Goal: Task Accomplishment & Management: Use online tool/utility

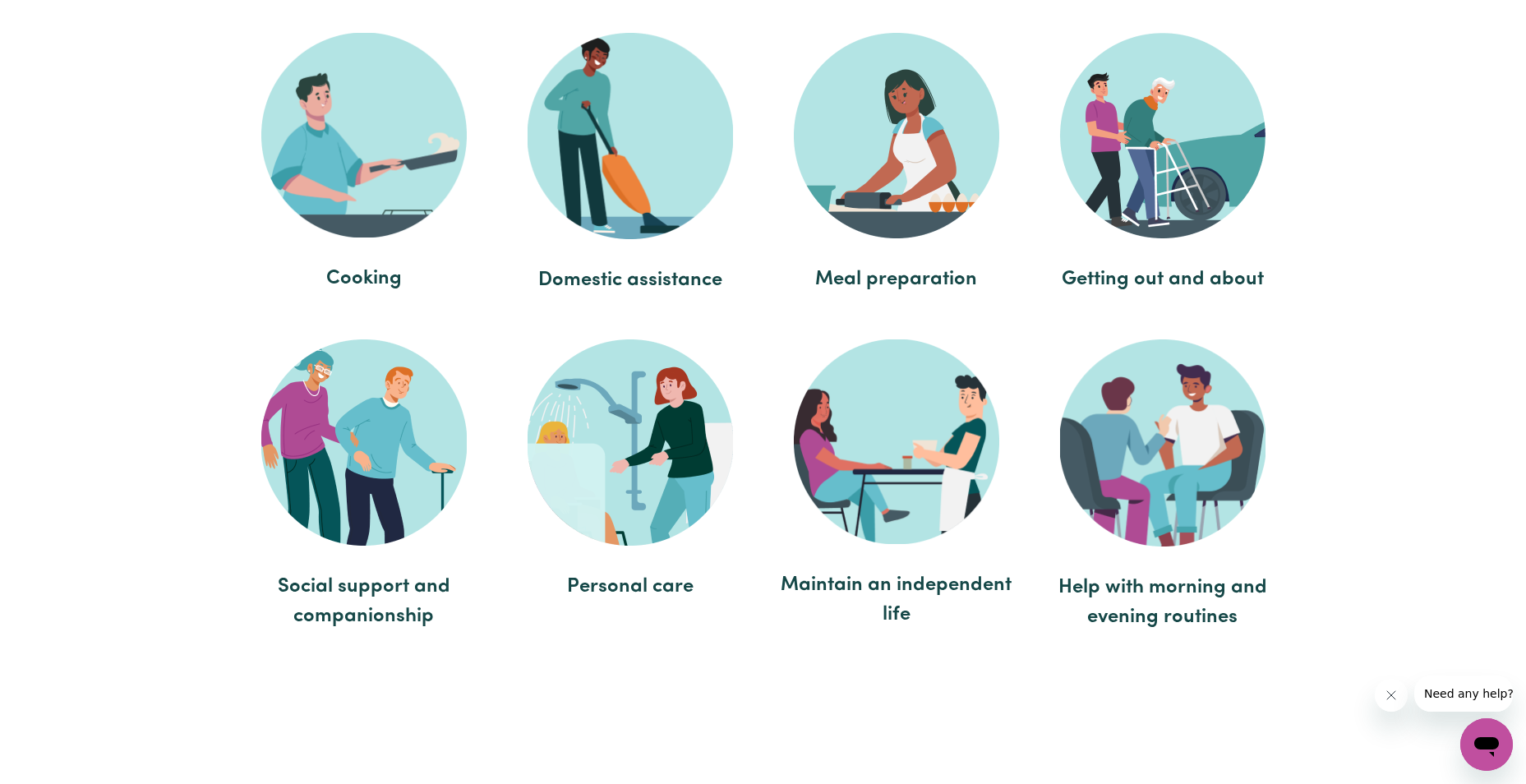
scroll to position [3121, 0]
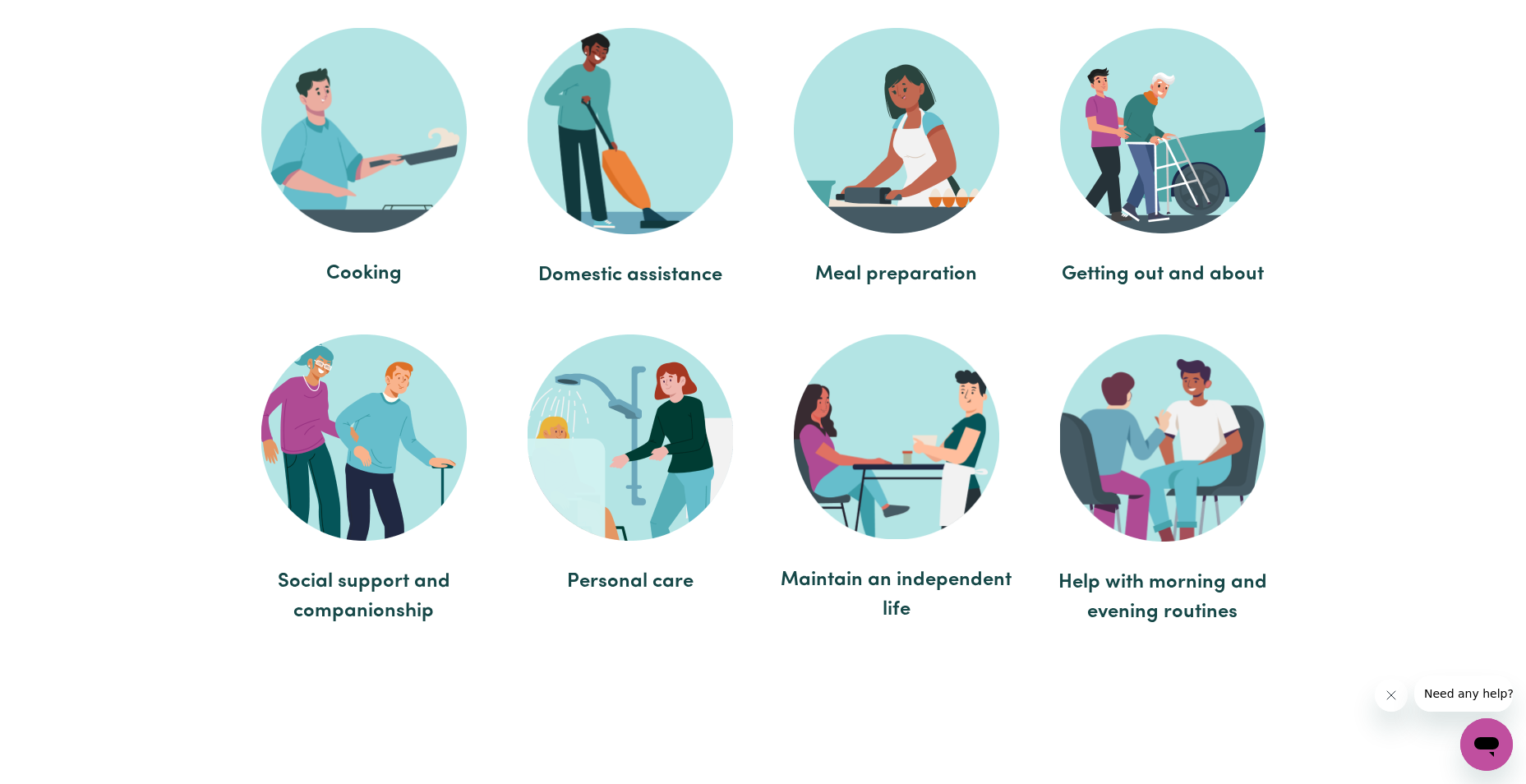
click at [601, 282] on span "Domestic assistance" at bounding box center [631, 275] width 233 height 30
click at [661, 190] on img at bounding box center [631, 131] width 206 height 206
click at [660, 164] on img at bounding box center [631, 131] width 206 height 206
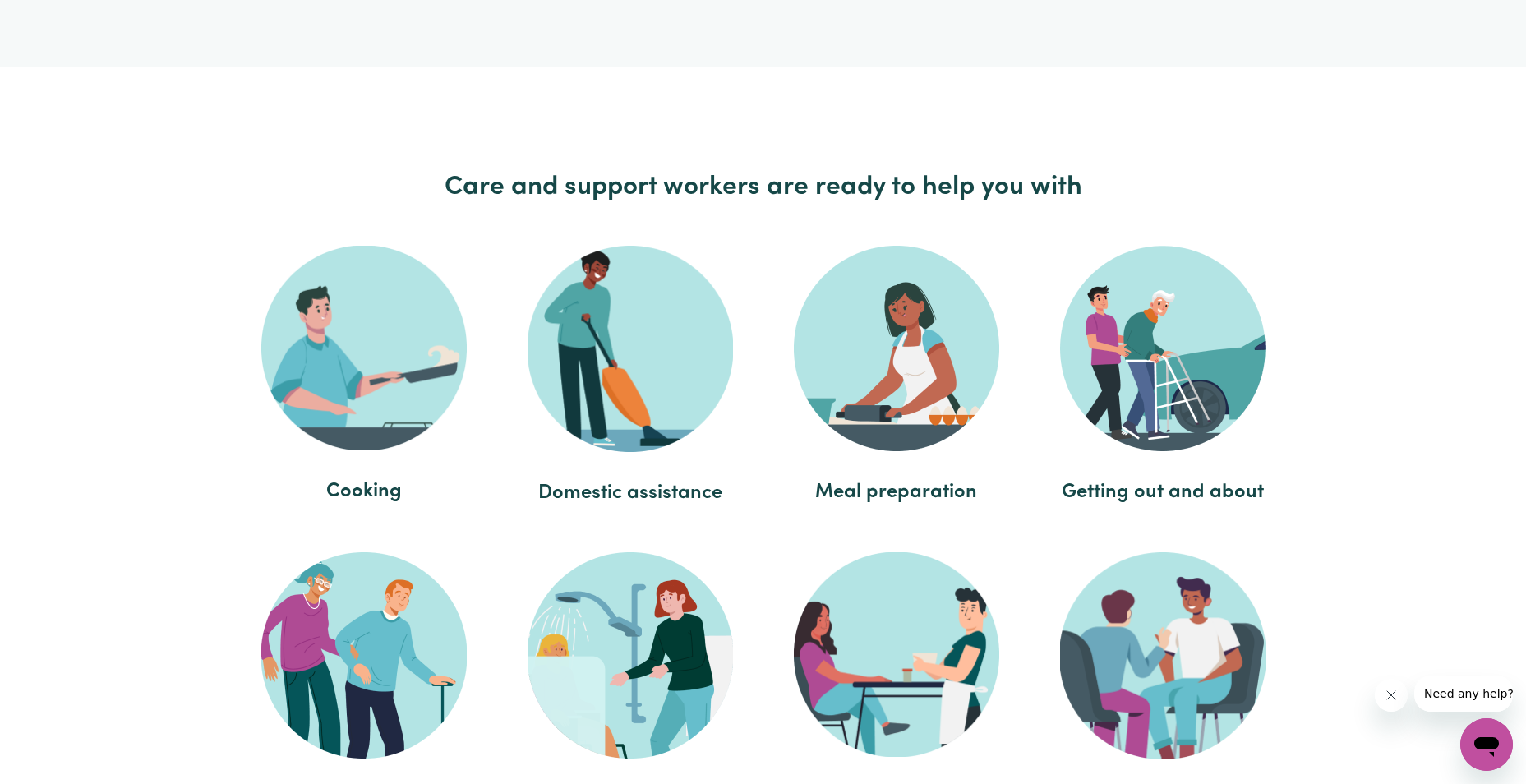
scroll to position [2875, 0]
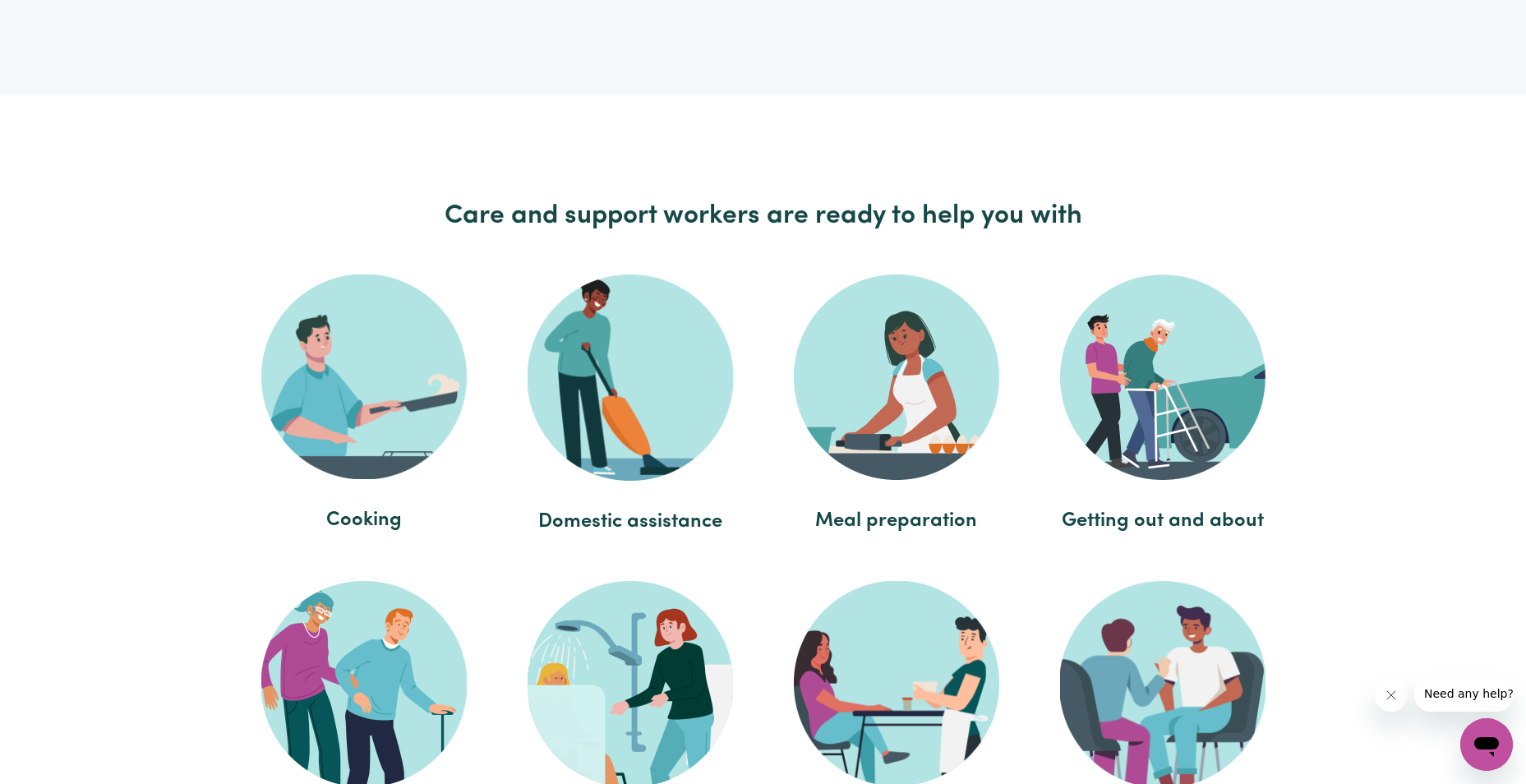
click at [608, 340] on img at bounding box center [631, 377] width 206 height 206
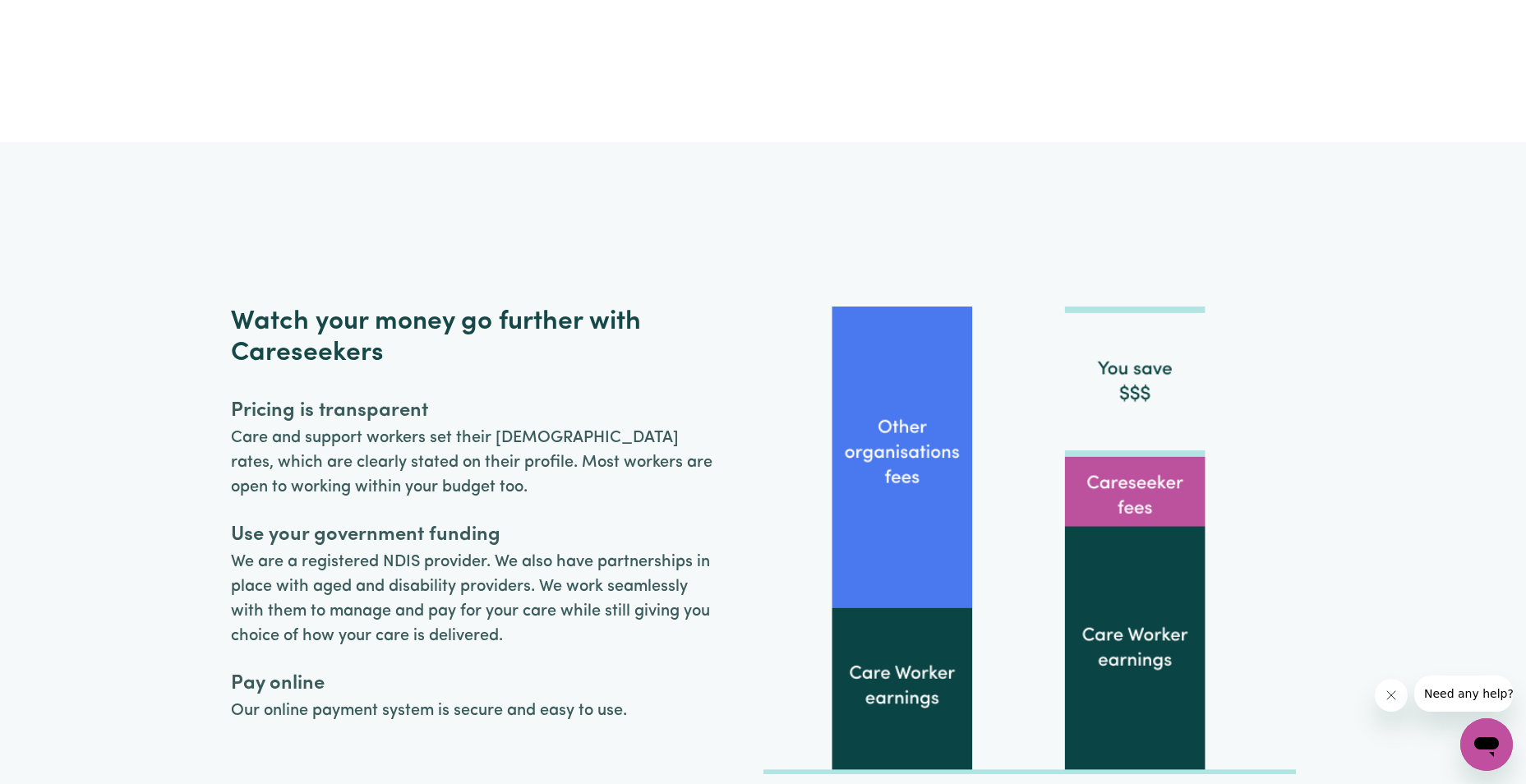
scroll to position [3778, 0]
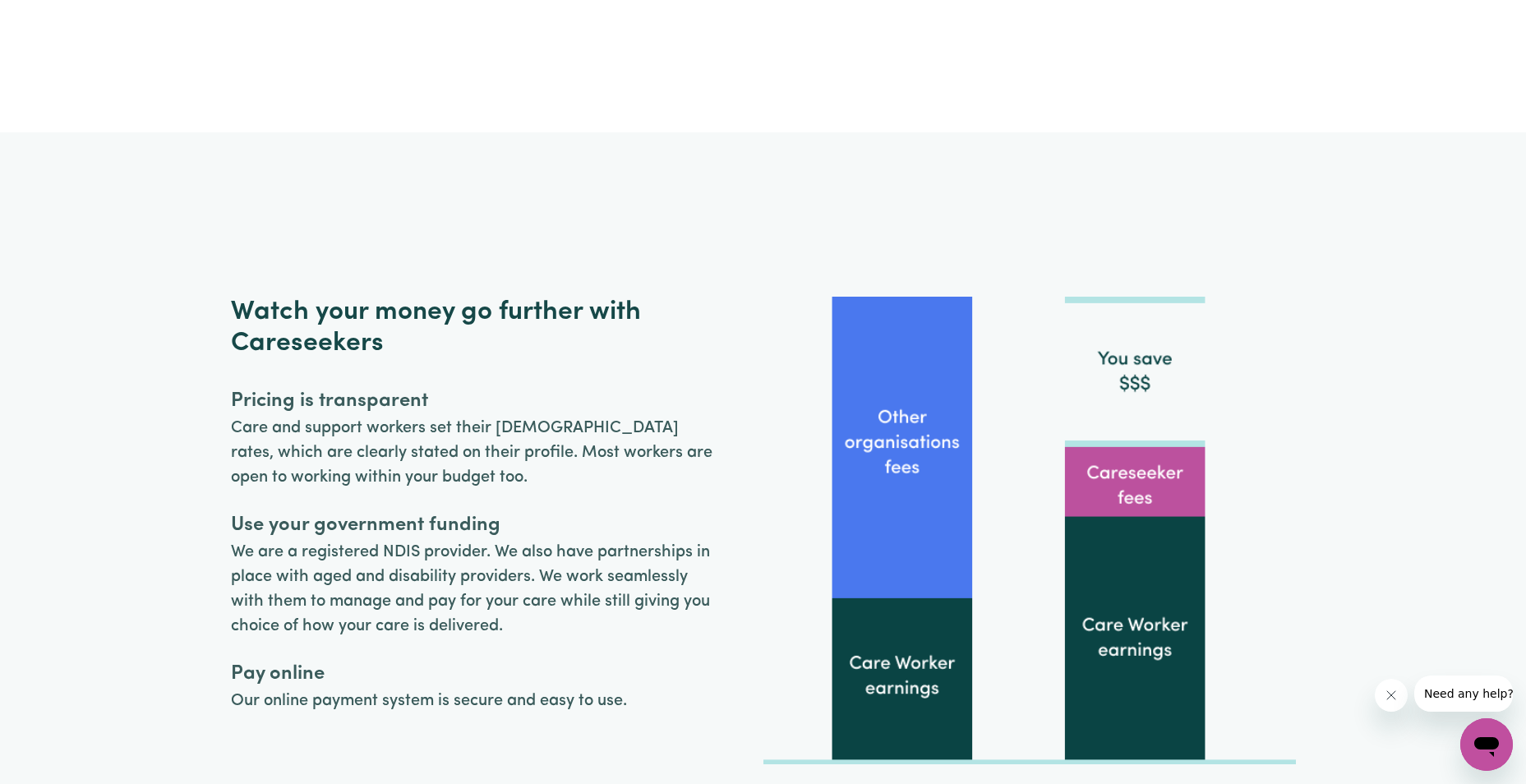
click at [377, 391] on span "Pricing is transparent" at bounding box center [477, 401] width 493 height 30
click at [884, 455] on img at bounding box center [1029, 529] width 532 height 467
click at [897, 632] on img at bounding box center [1029, 529] width 532 height 467
click at [1142, 498] on img at bounding box center [1029, 529] width 532 height 467
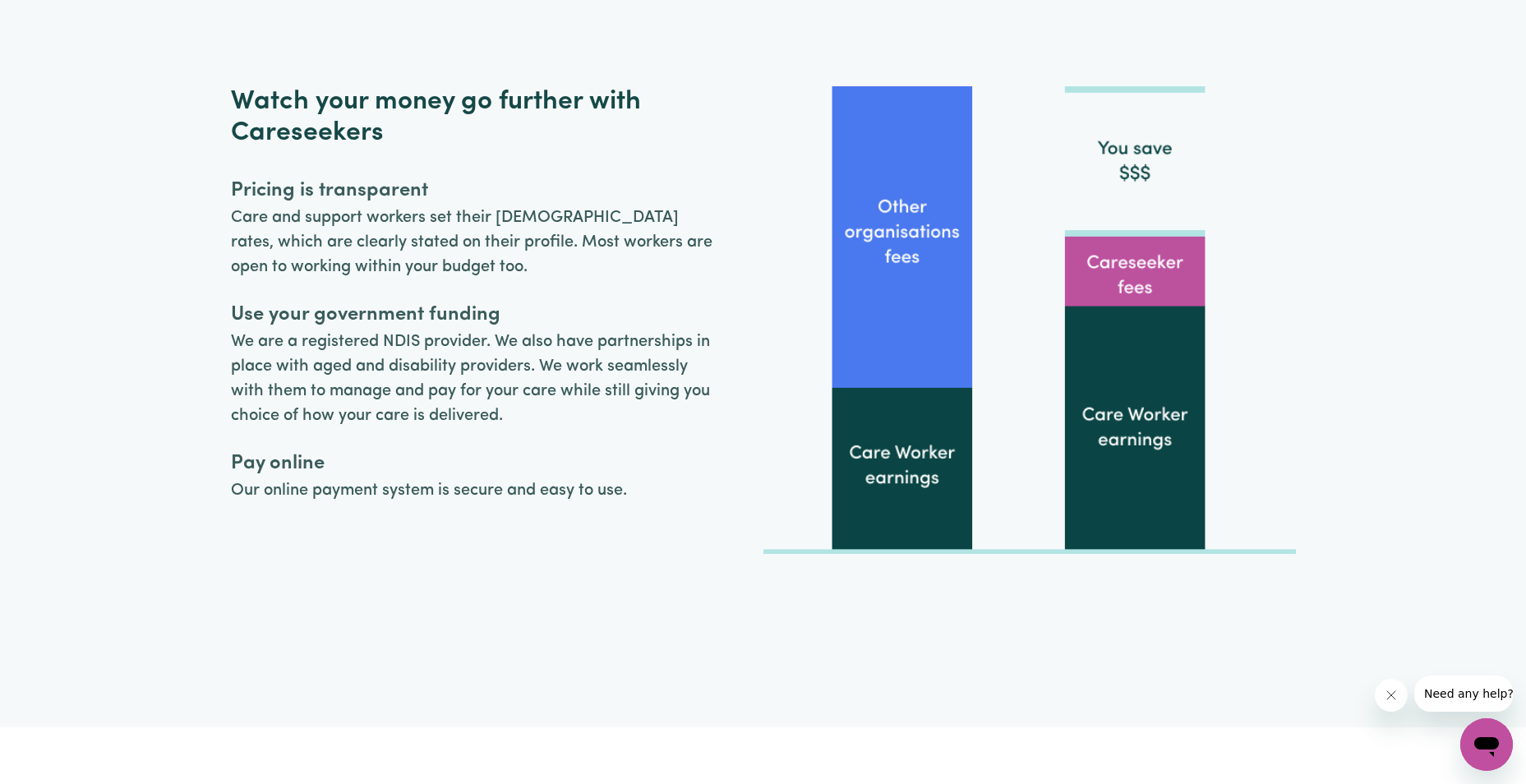
scroll to position [4025, 0]
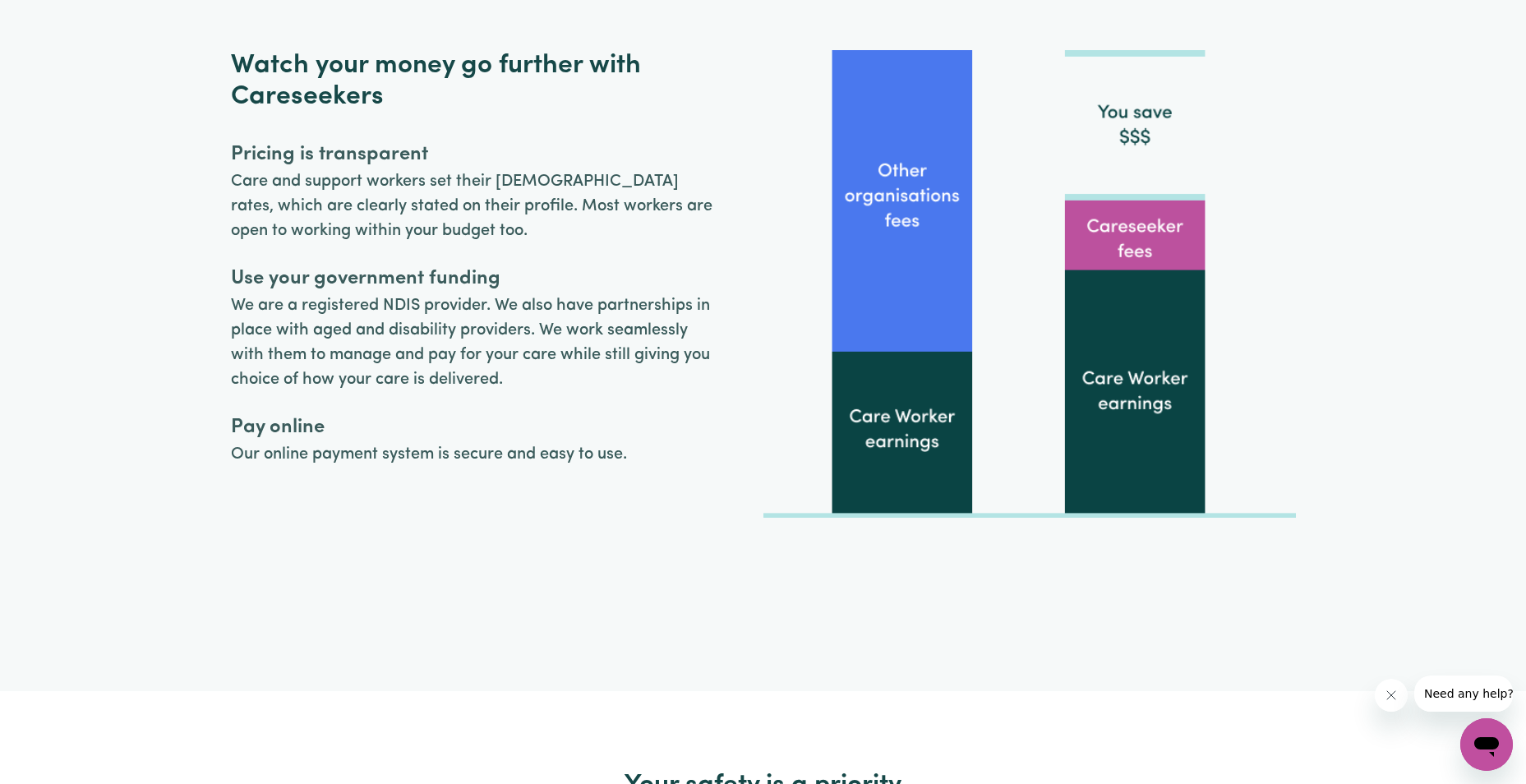
click at [283, 439] on span "Pay online" at bounding box center [477, 427] width 493 height 30
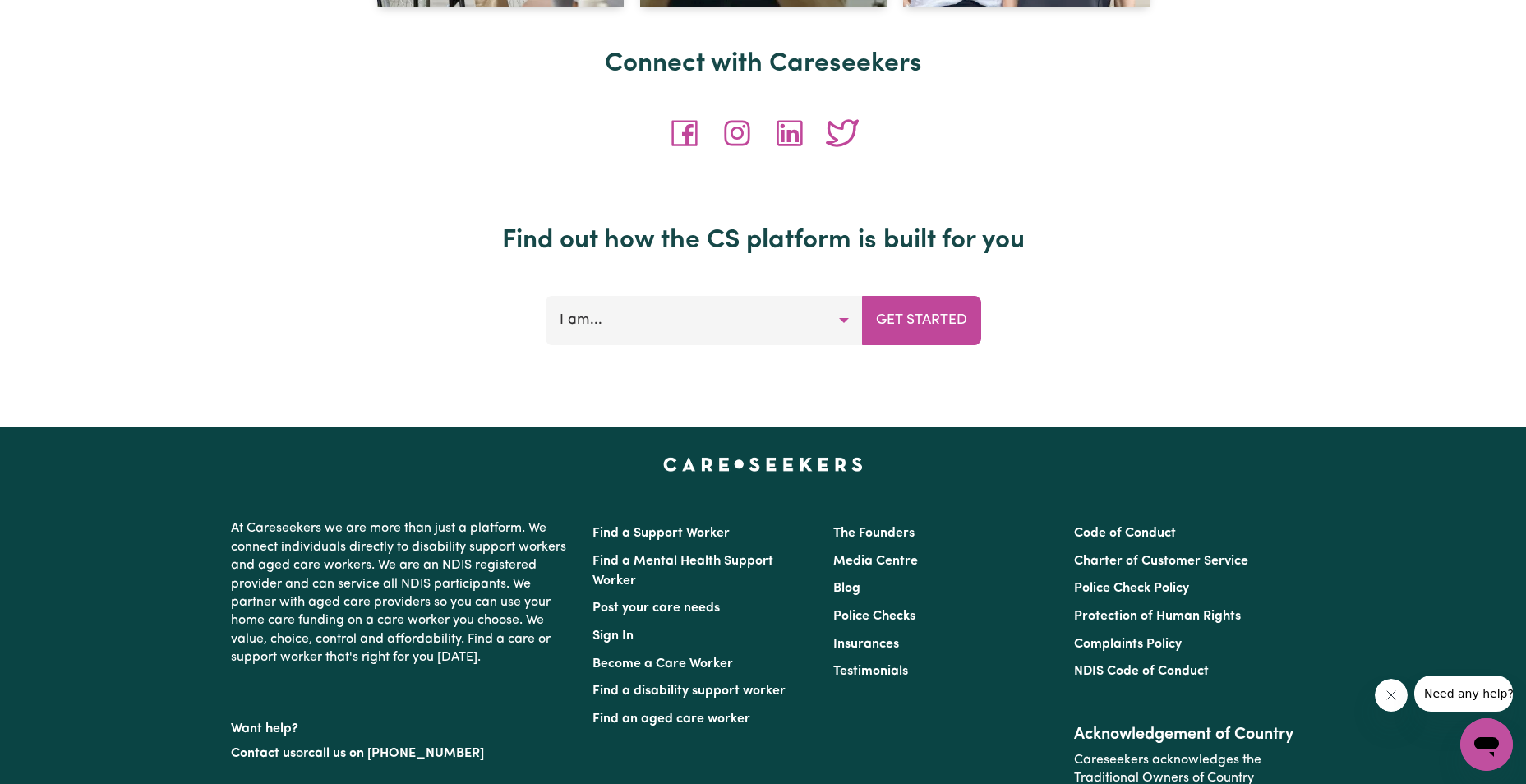
scroll to position [6736, 0]
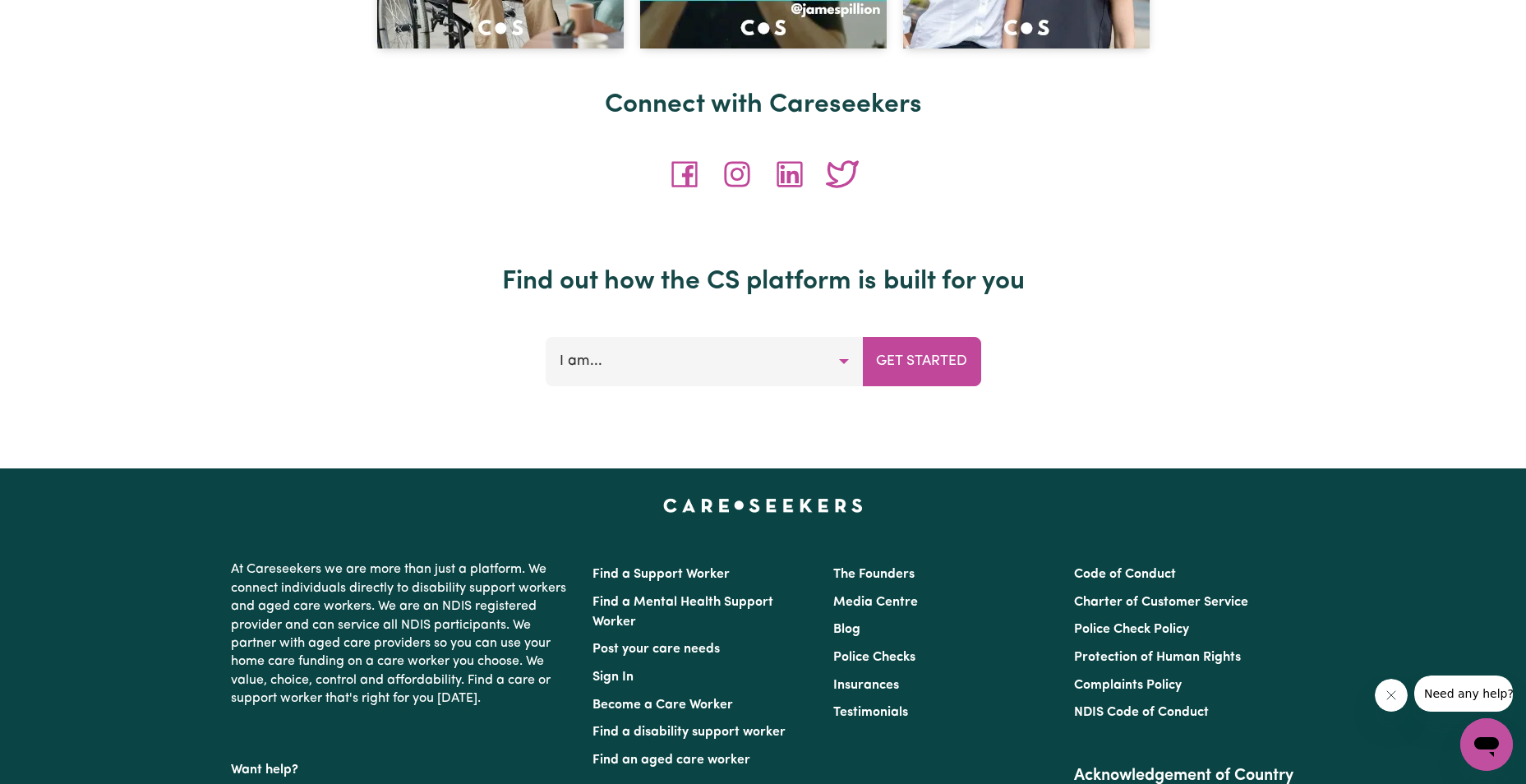
click at [844, 360] on button "I am..." at bounding box center [704, 361] width 318 height 49
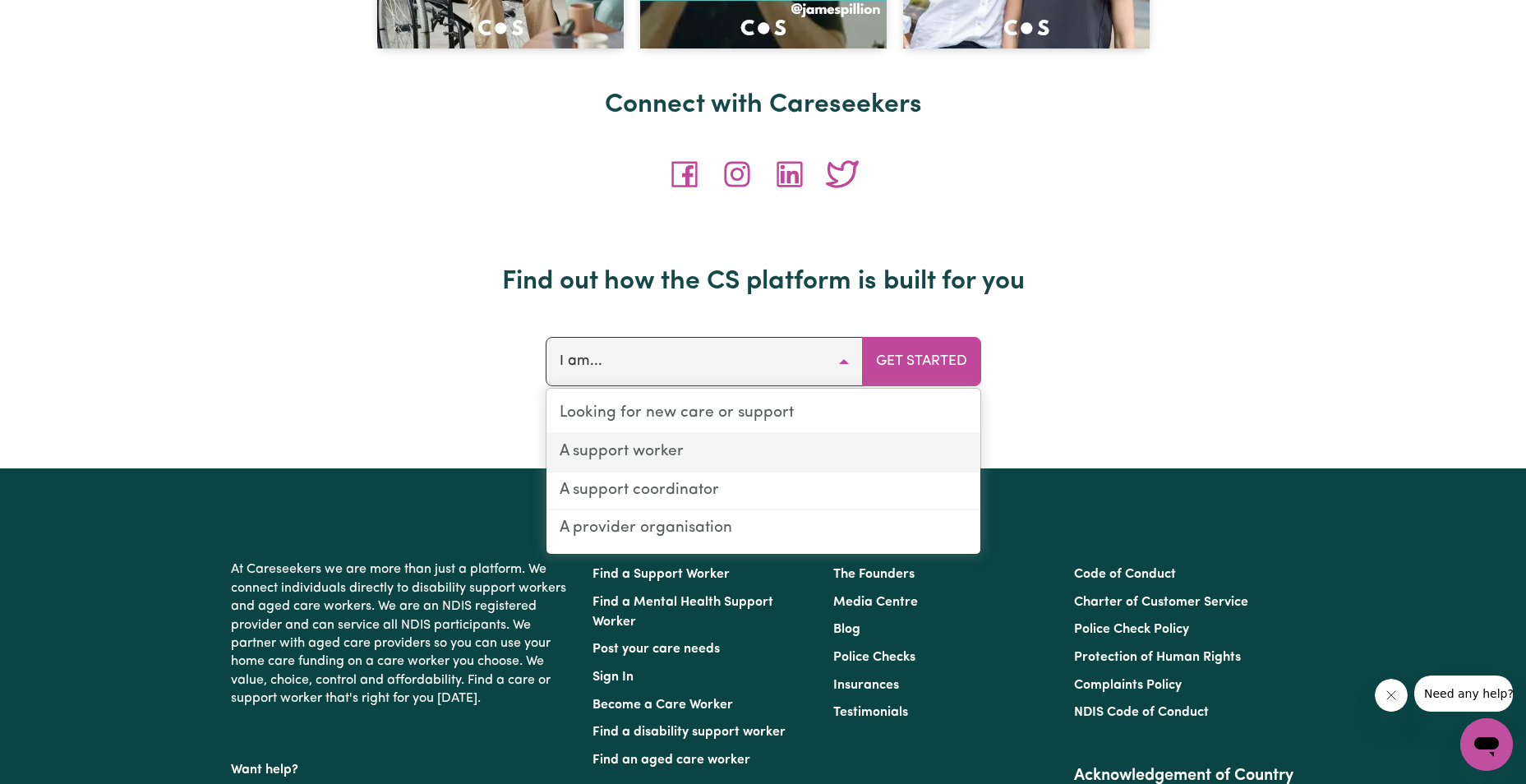
click at [639, 449] on link "A support worker" at bounding box center [763, 454] width 434 height 39
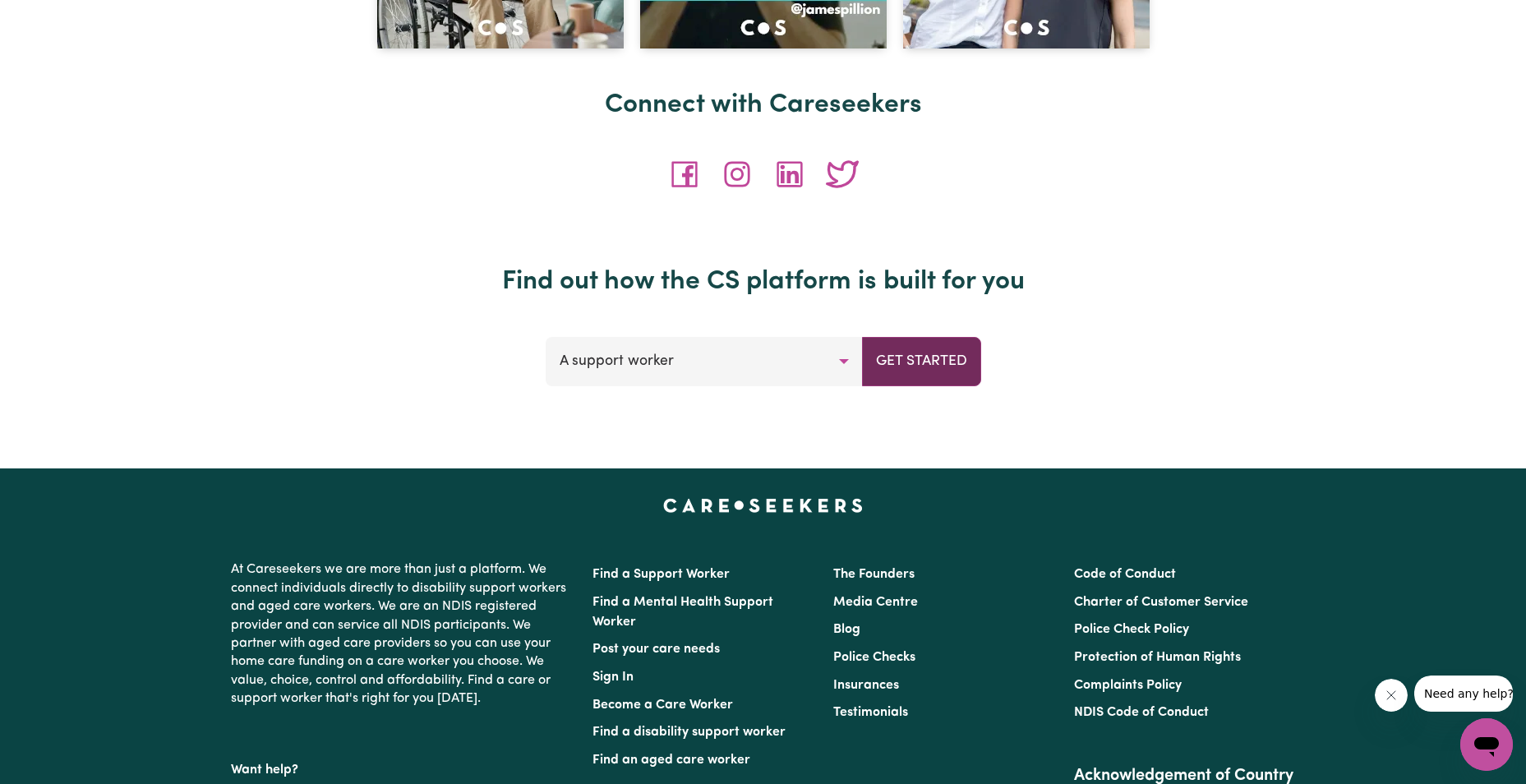
click at [901, 359] on button "Get Started" at bounding box center [921, 361] width 119 height 49
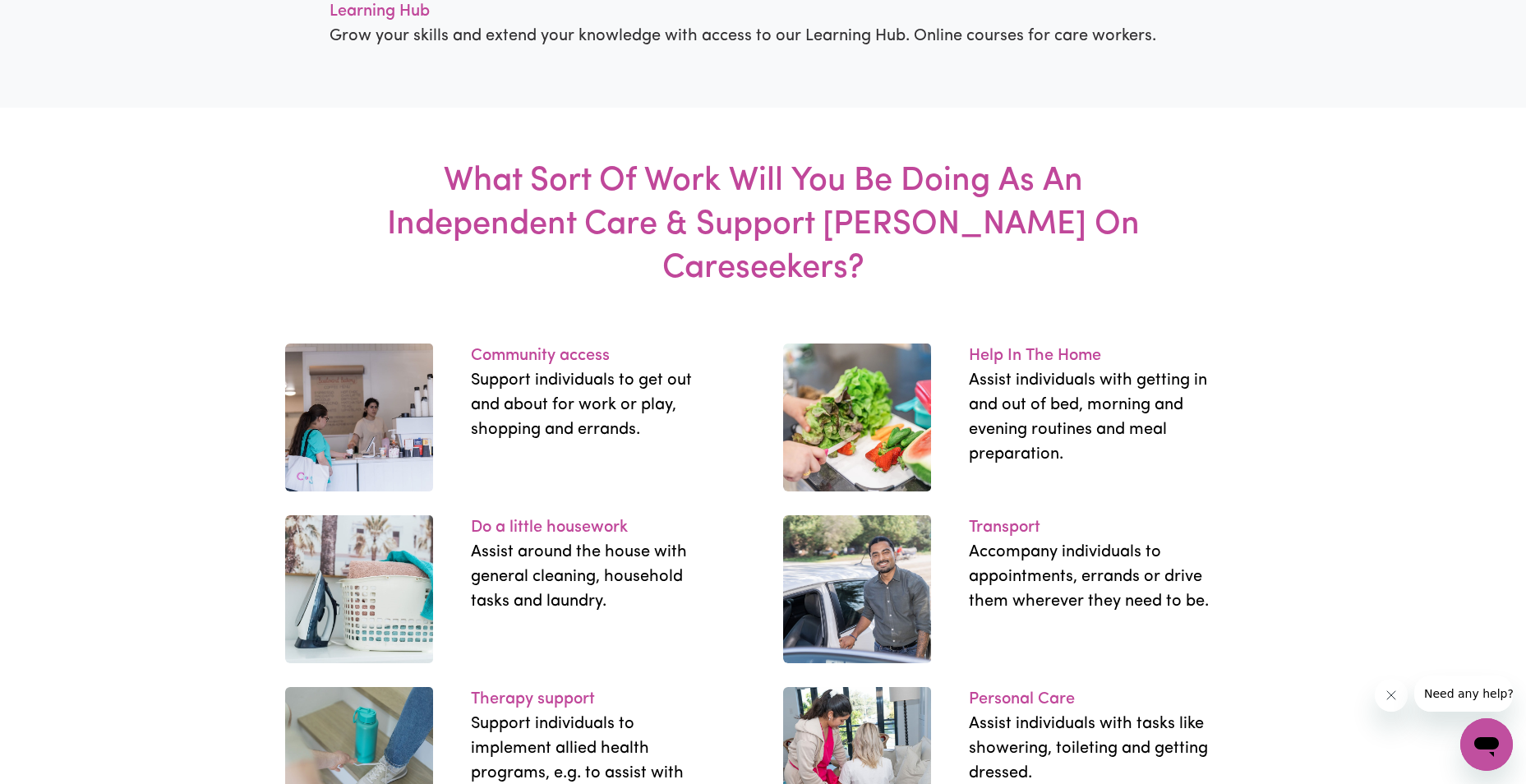
scroll to position [2382, 0]
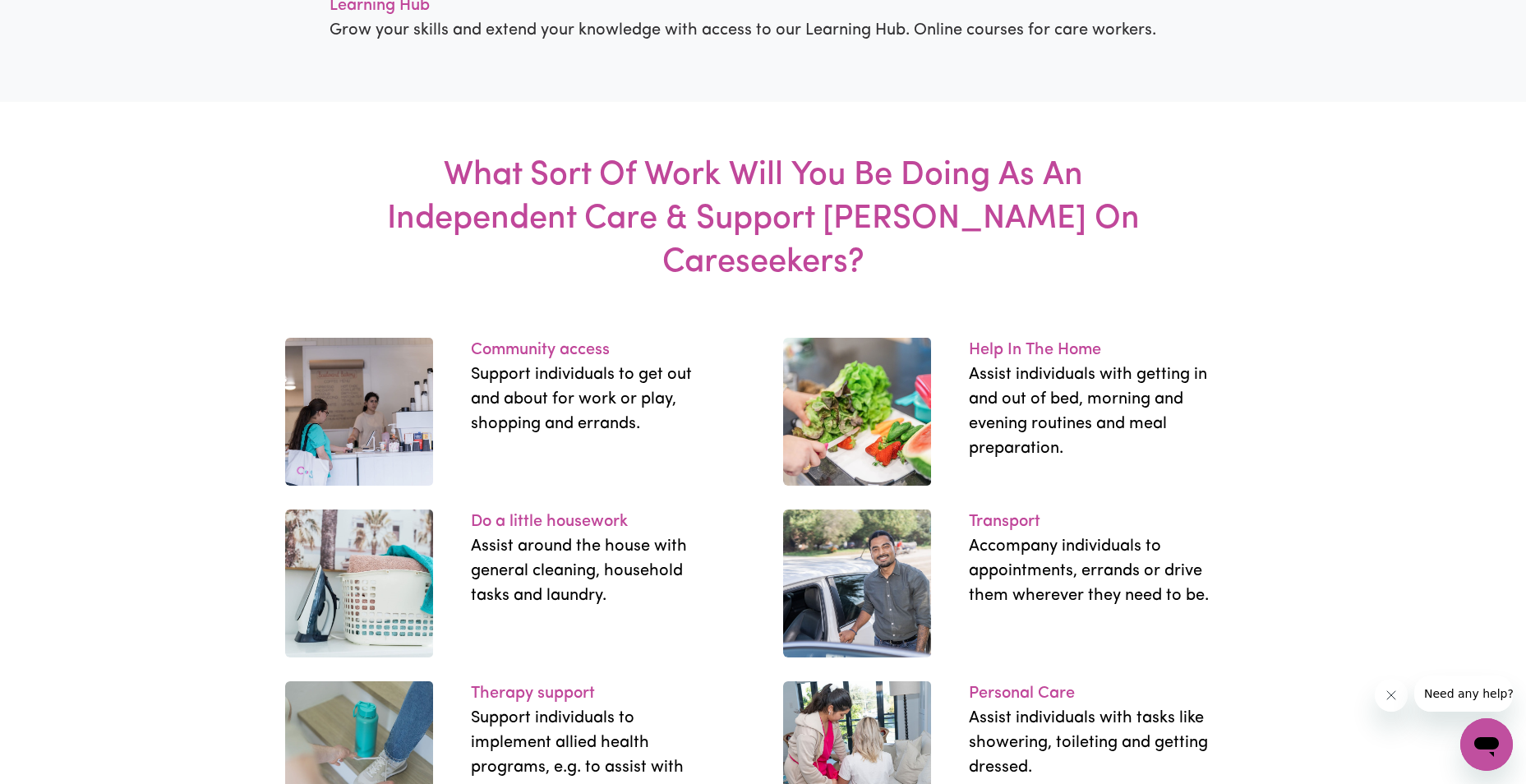
click at [579, 534] on p "Assist around the house with general cleaning, household tasks and laundry." at bounding box center [591, 571] width 242 height 74
drag, startPoint x: 558, startPoint y: 475, endPoint x: 474, endPoint y: 497, distance: 86.8
click at [558, 509] on p "Do a little housework" at bounding box center [591, 521] width 242 height 25
click at [403, 529] on img at bounding box center [359, 583] width 148 height 148
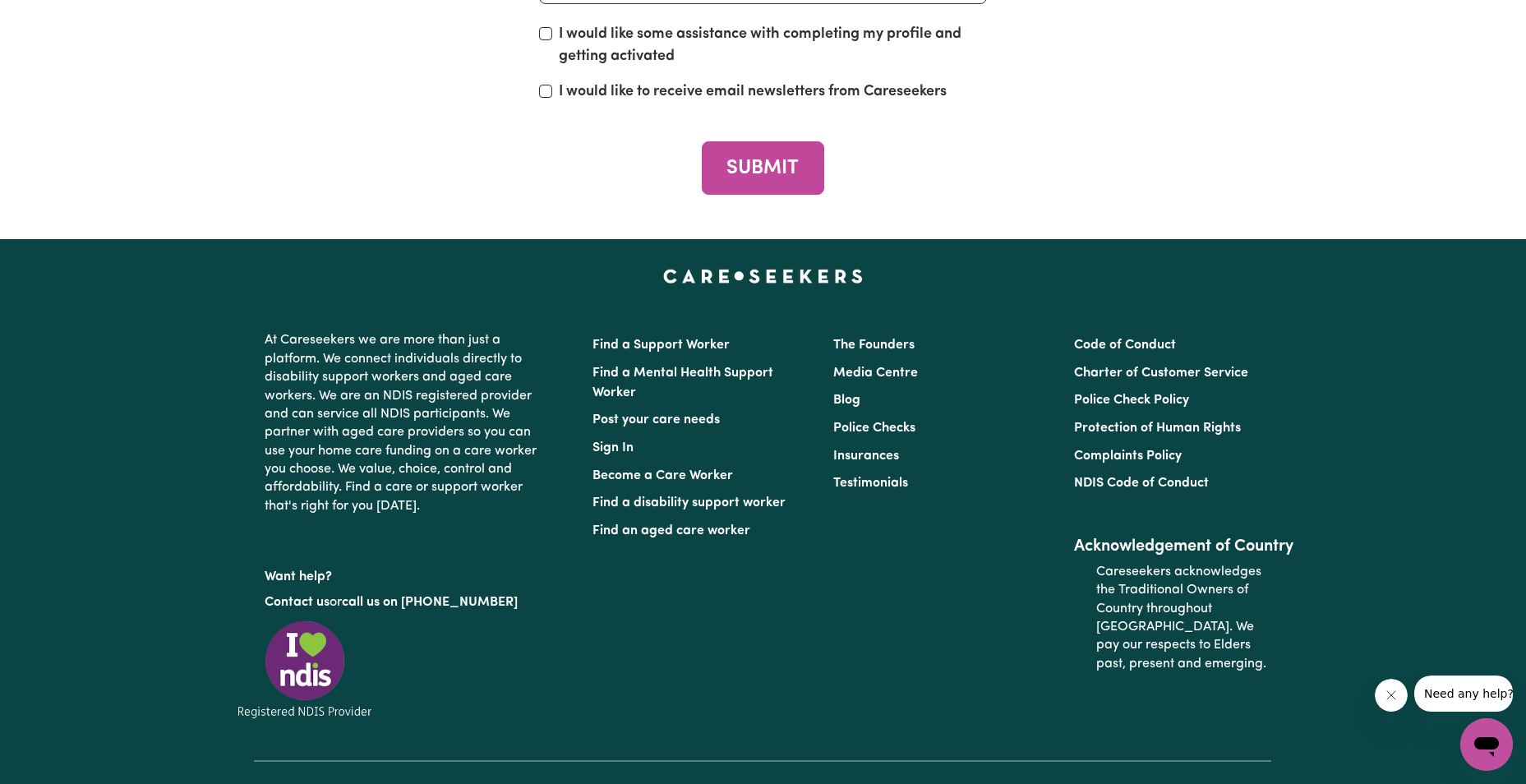
scroll to position [7311, 0]
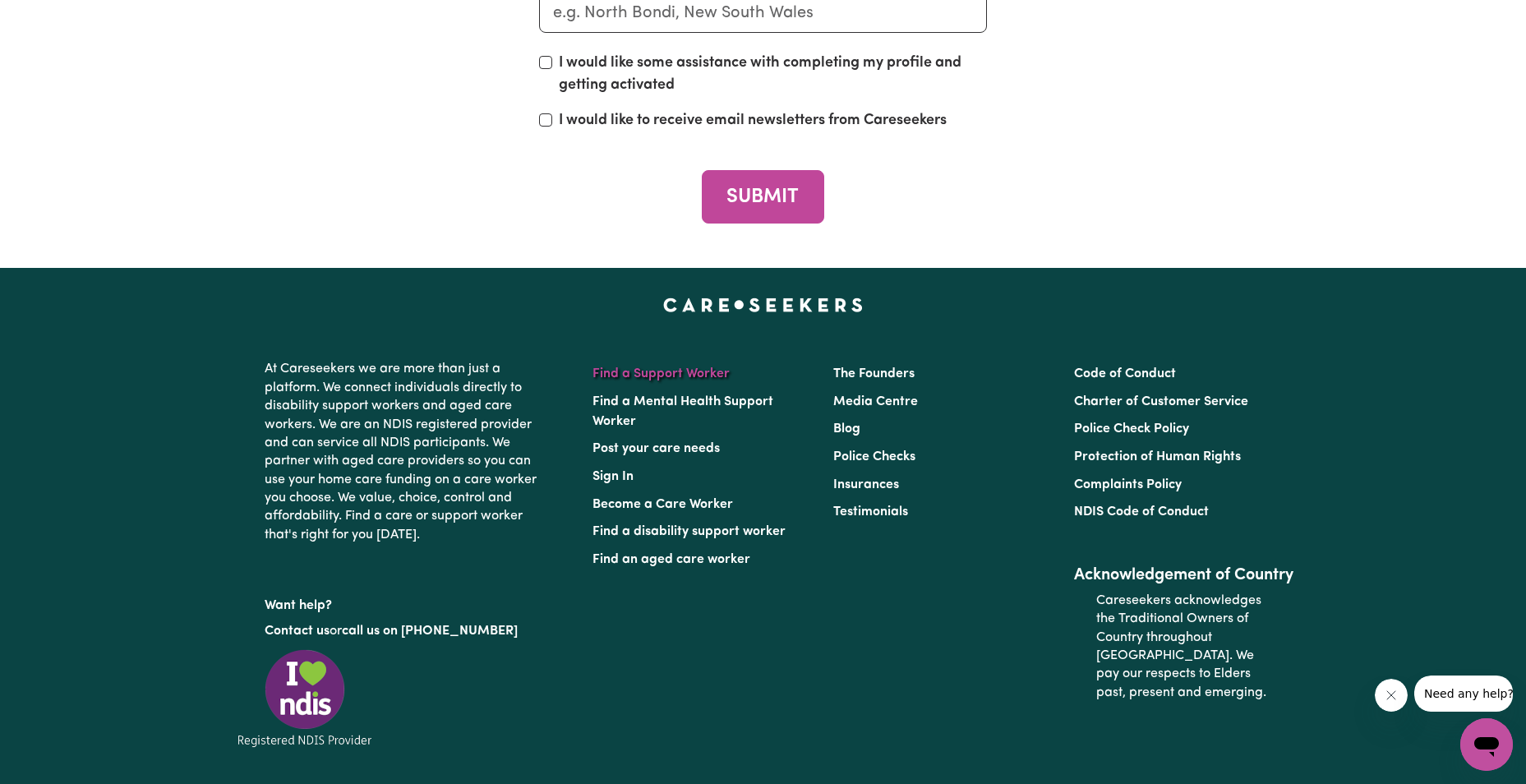
click at [646, 380] on link "Find a Support Worker" at bounding box center [661, 374] width 137 height 13
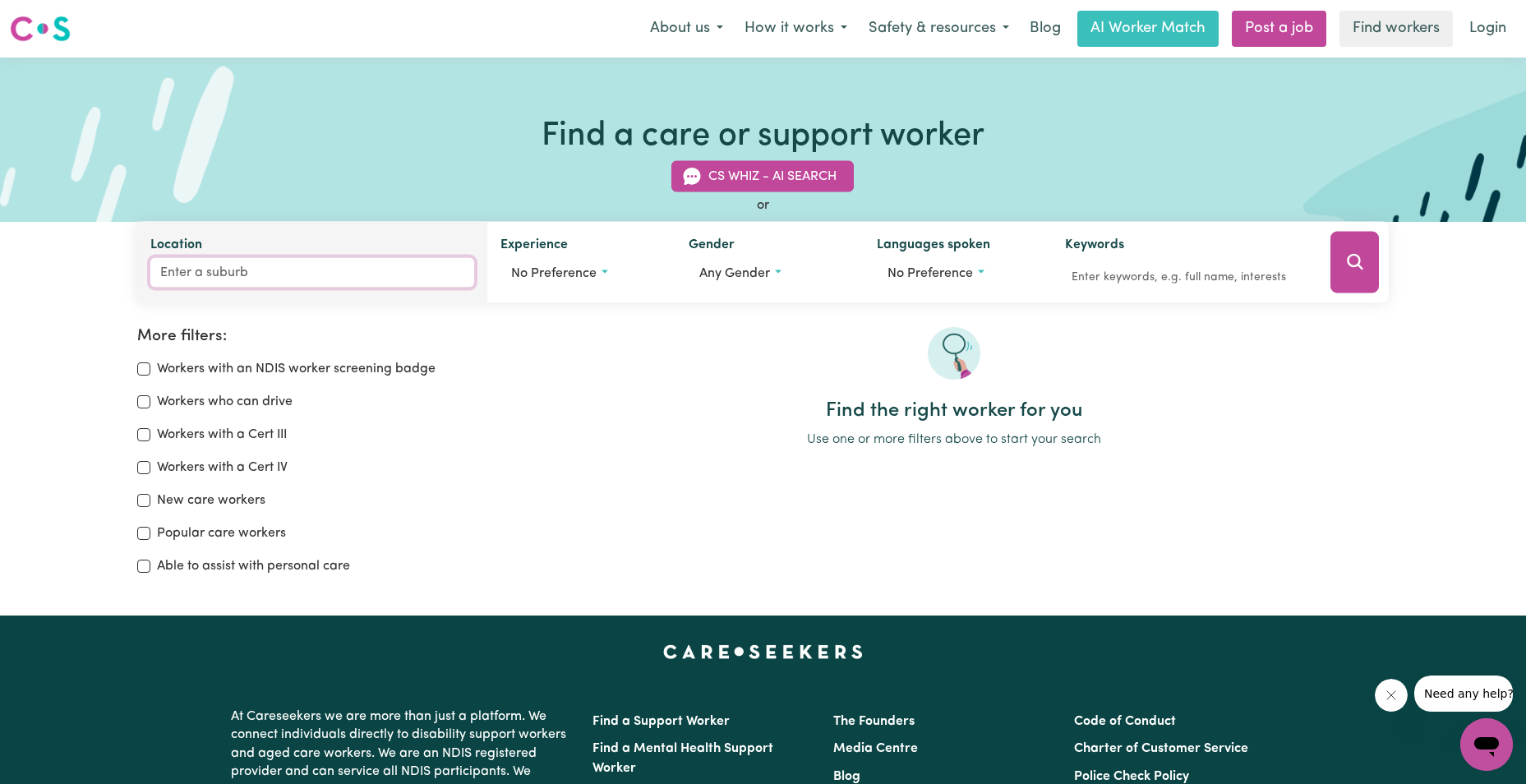
click at [226, 276] on input "Location" at bounding box center [312, 273] width 324 height 30
type input "ura"
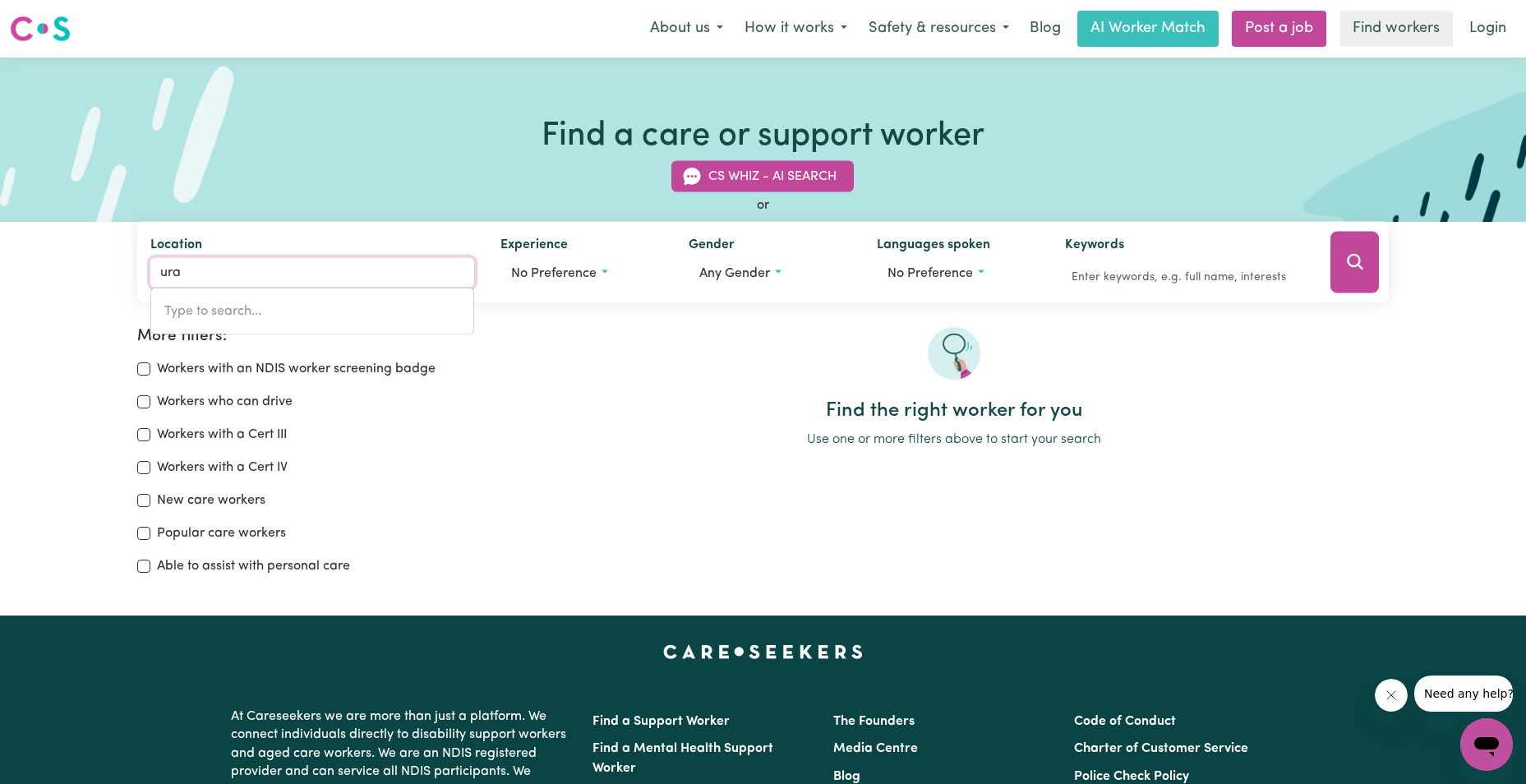
type input "uraIDLA, [GEOGRAPHIC_DATA], 5142"
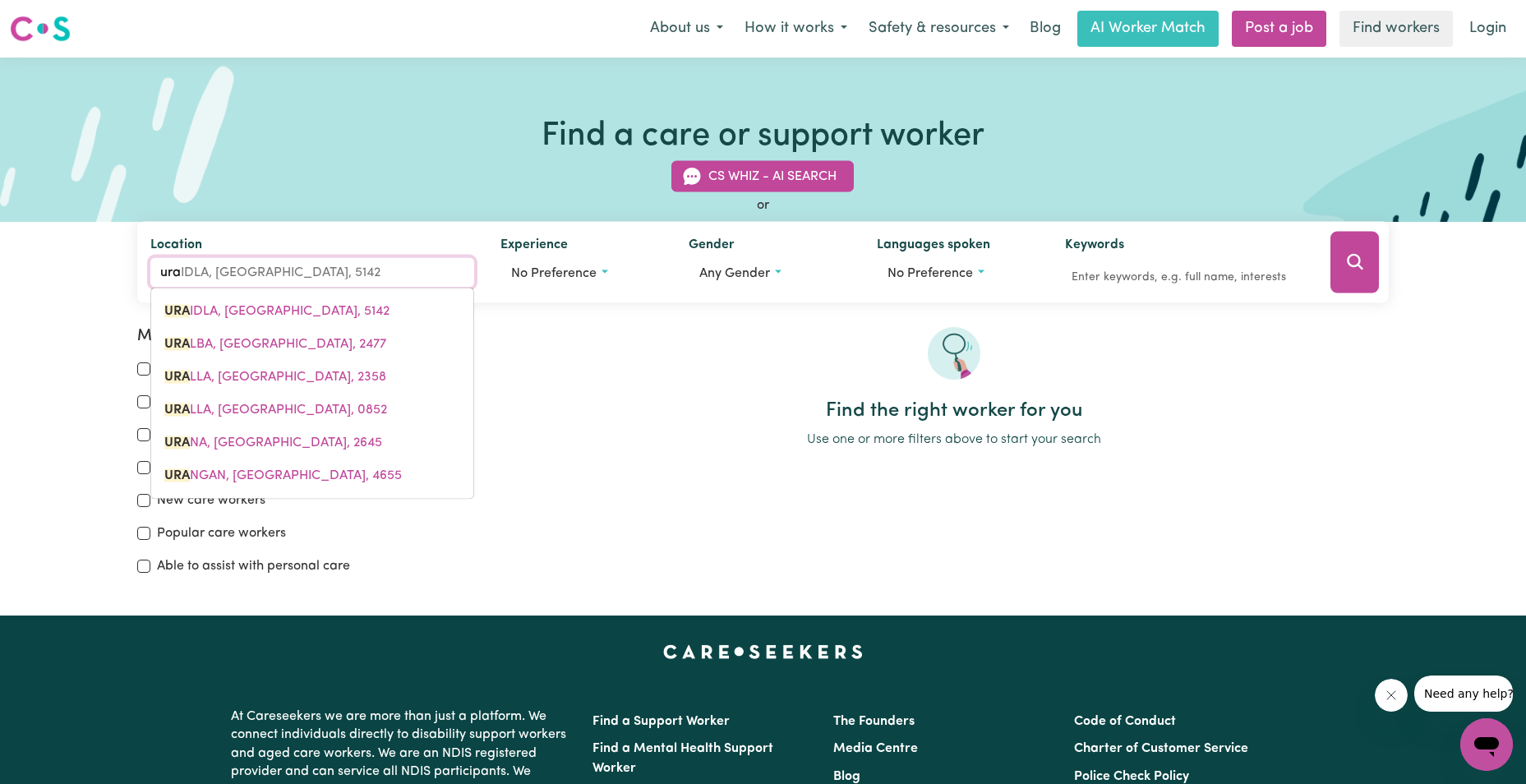
type input "uran"
type input "uranA, [GEOGRAPHIC_DATA], 2645"
type input "urang"
type input "urangAN, [GEOGRAPHIC_DATA], 4655"
type input "[PERSON_NAME]"
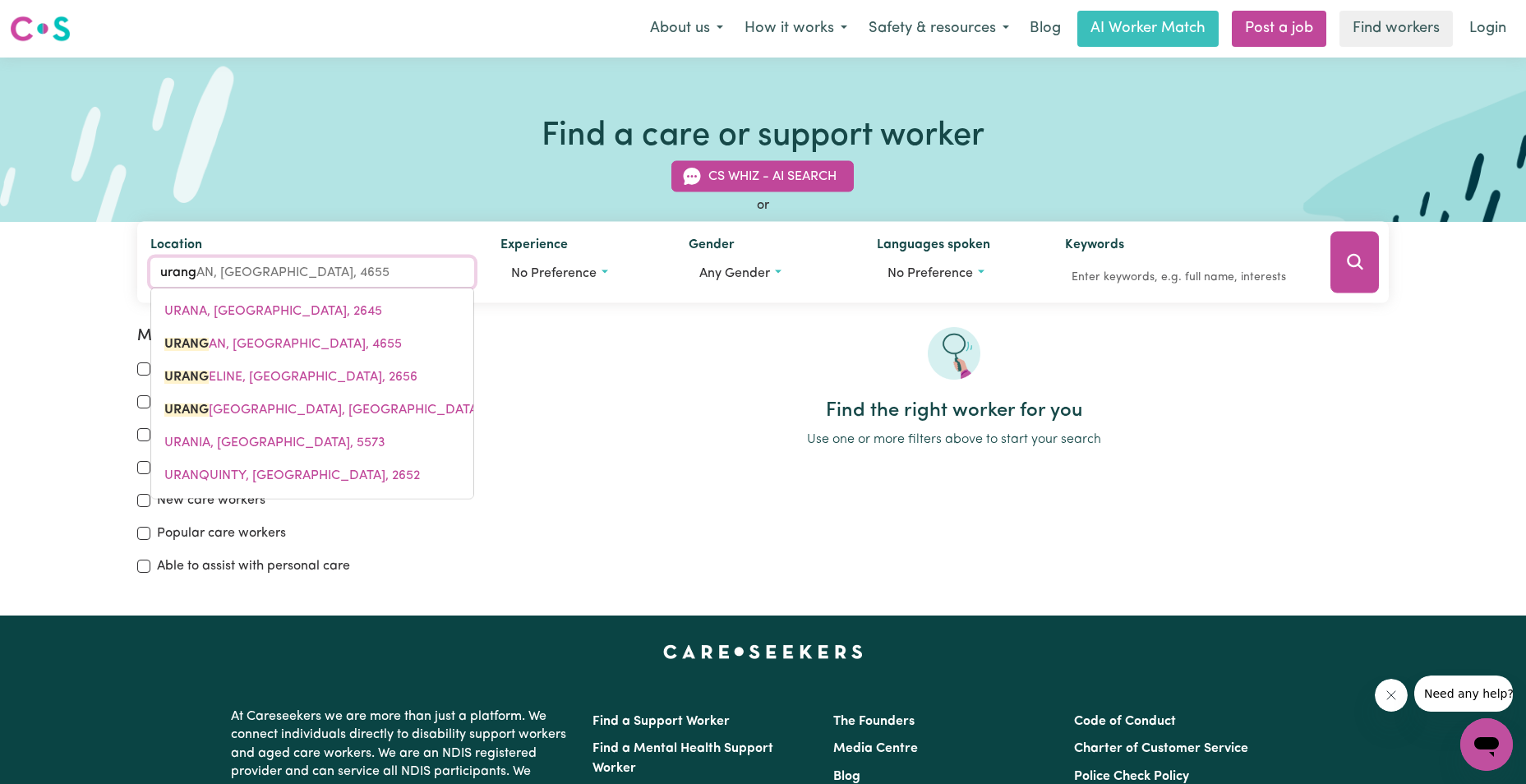
type input "urangaN, [GEOGRAPHIC_DATA], 4655"
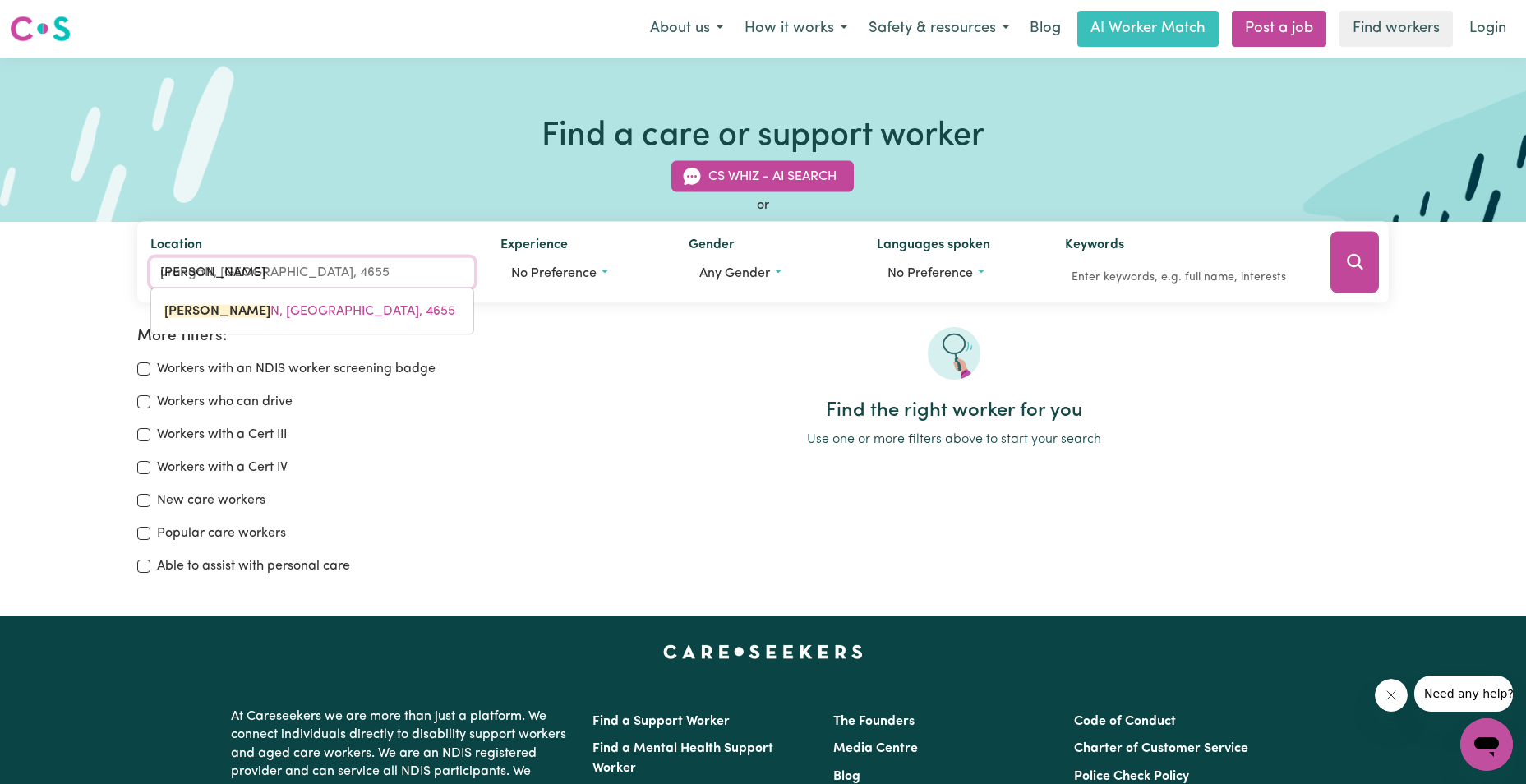
type input "urangan"
type input "urangan, [GEOGRAPHIC_DATA], 4655"
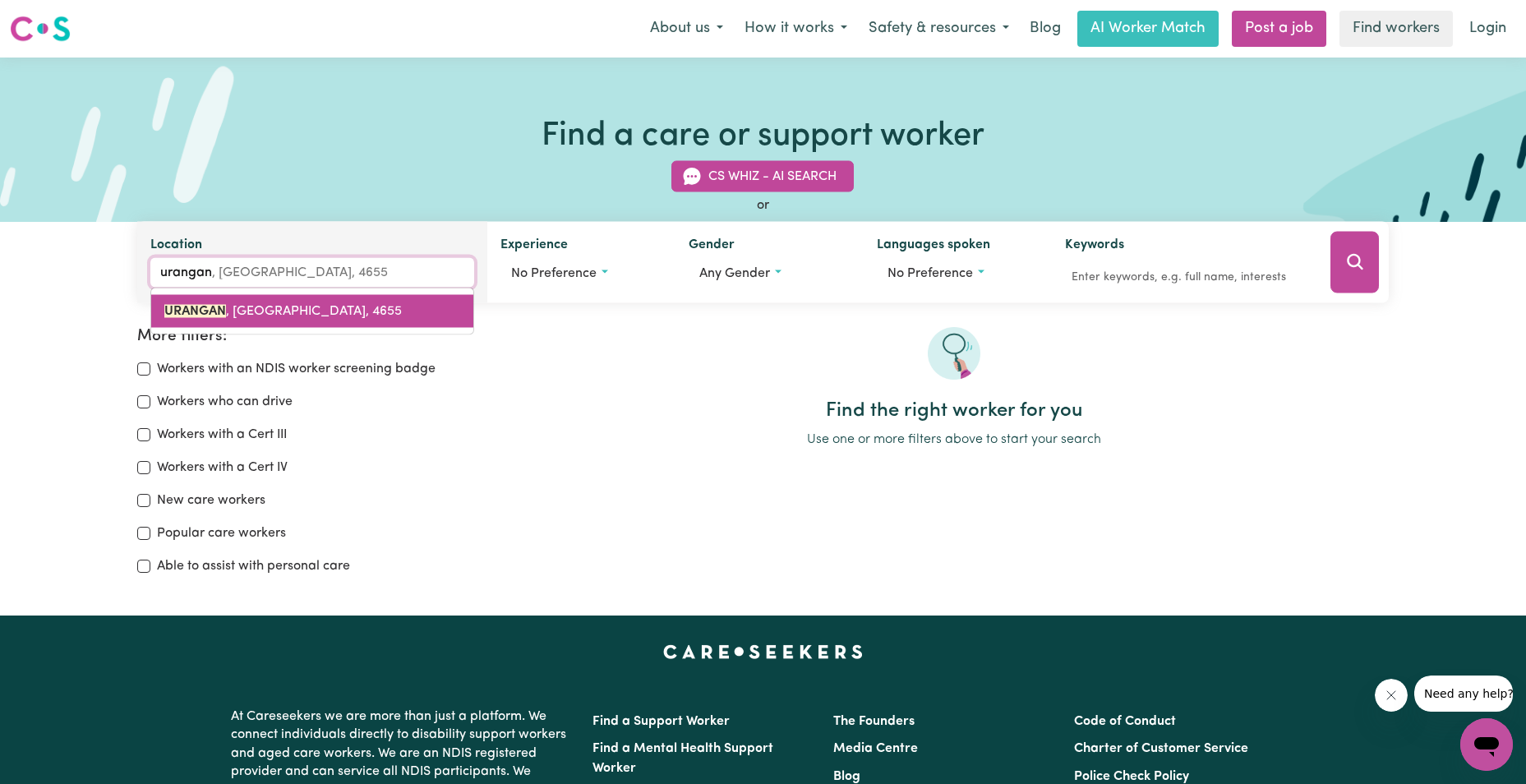
click at [254, 317] on span "[GEOGRAPHIC_DATA] , [GEOGRAPHIC_DATA], 4655" at bounding box center [282, 311] width 237 height 13
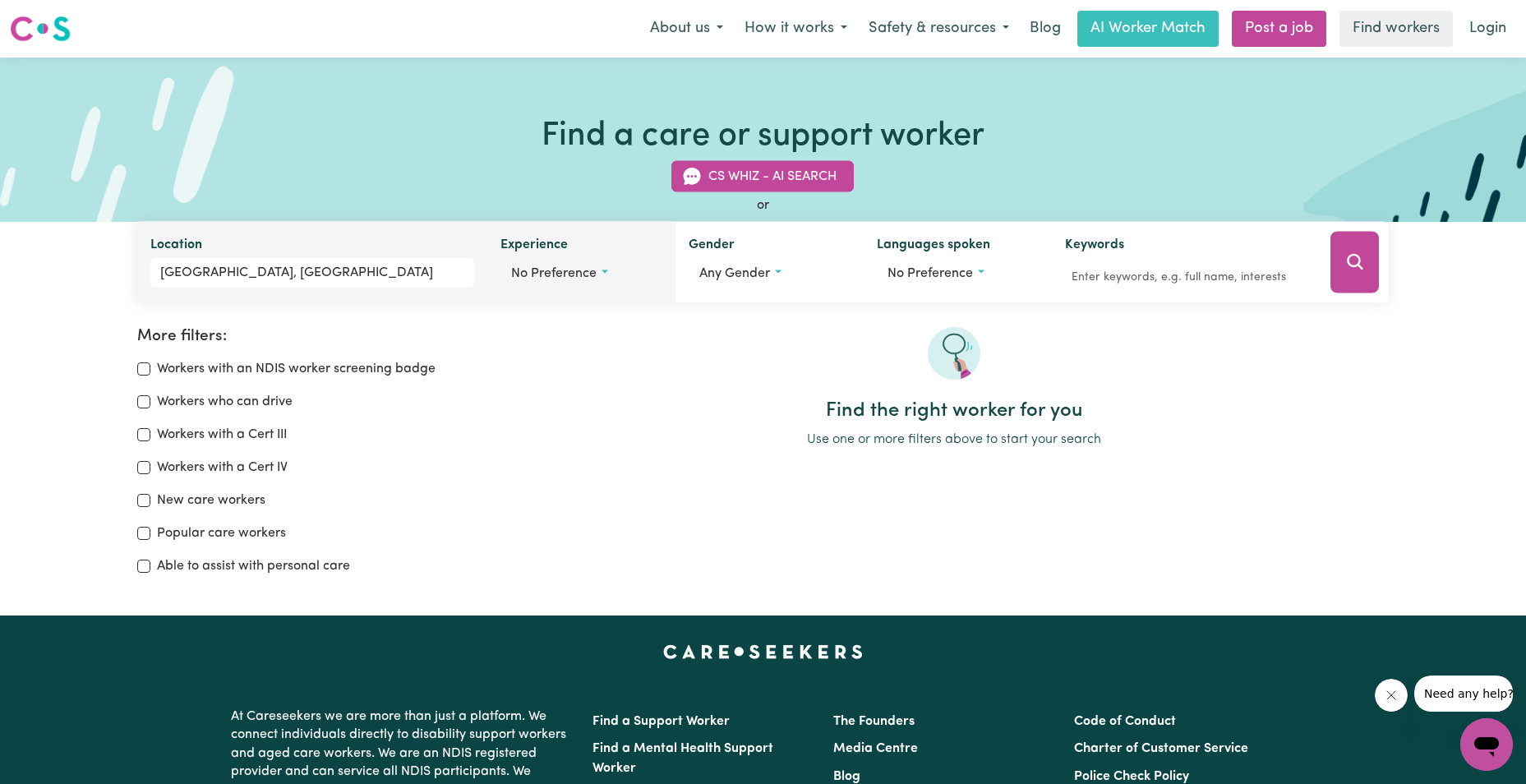
click at [606, 278] on button "No preference" at bounding box center [581, 274] width 162 height 31
click at [520, 340] on input "Aged care" at bounding box center [518, 342] width 13 height 13
checkbox input "true"
checkbox input "false"
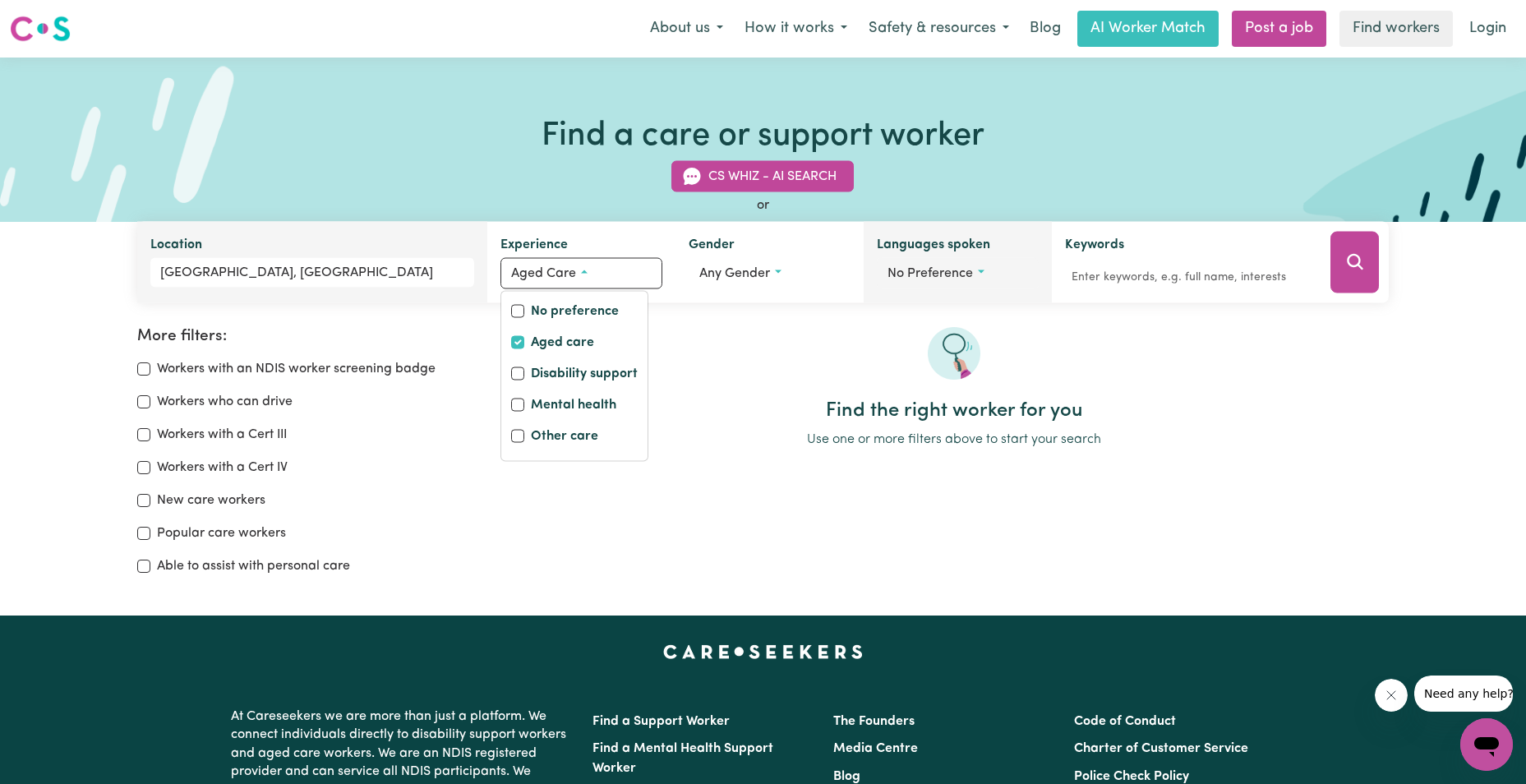
click at [986, 276] on button "No preference" at bounding box center [957, 274] width 162 height 31
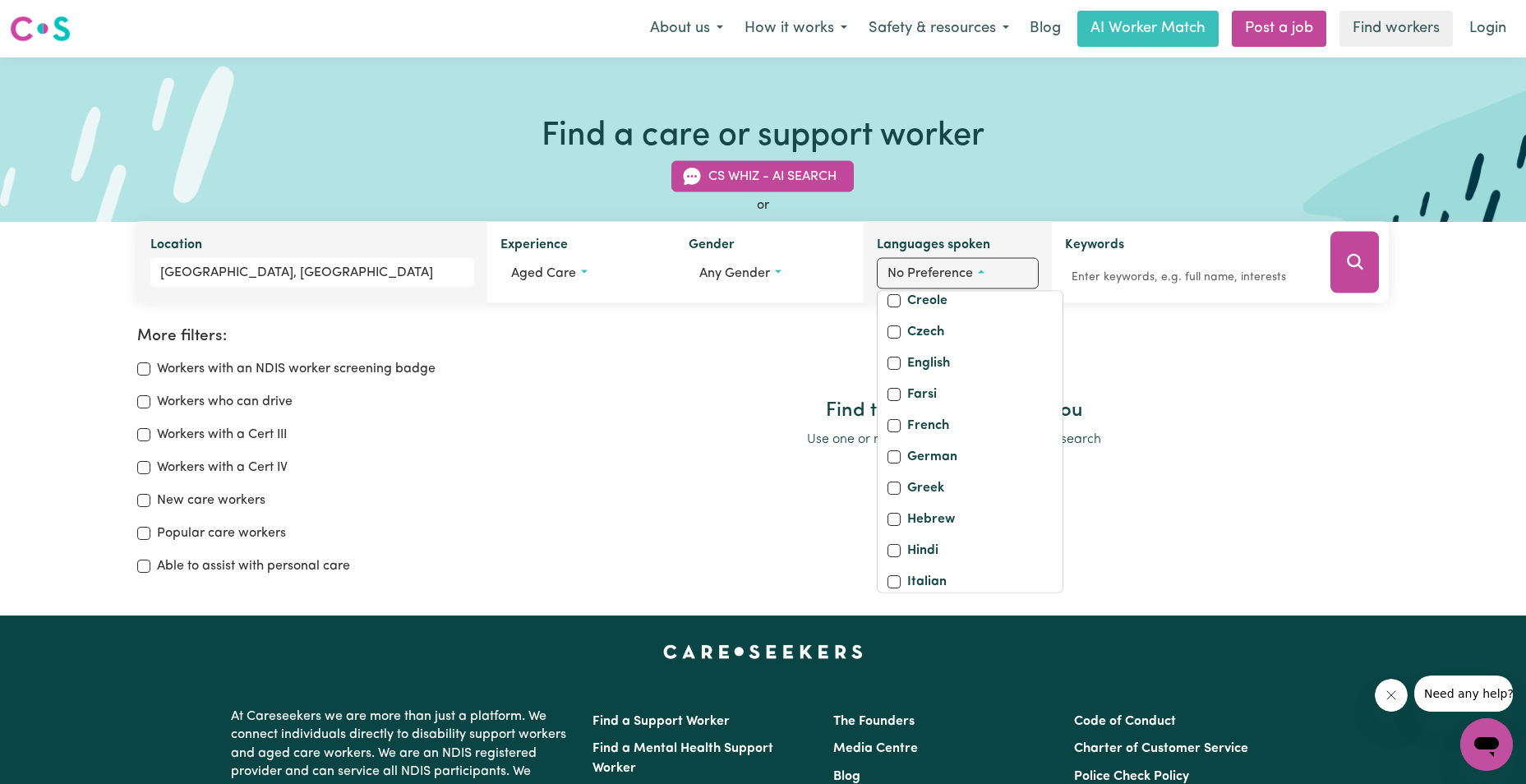
scroll to position [164, 0]
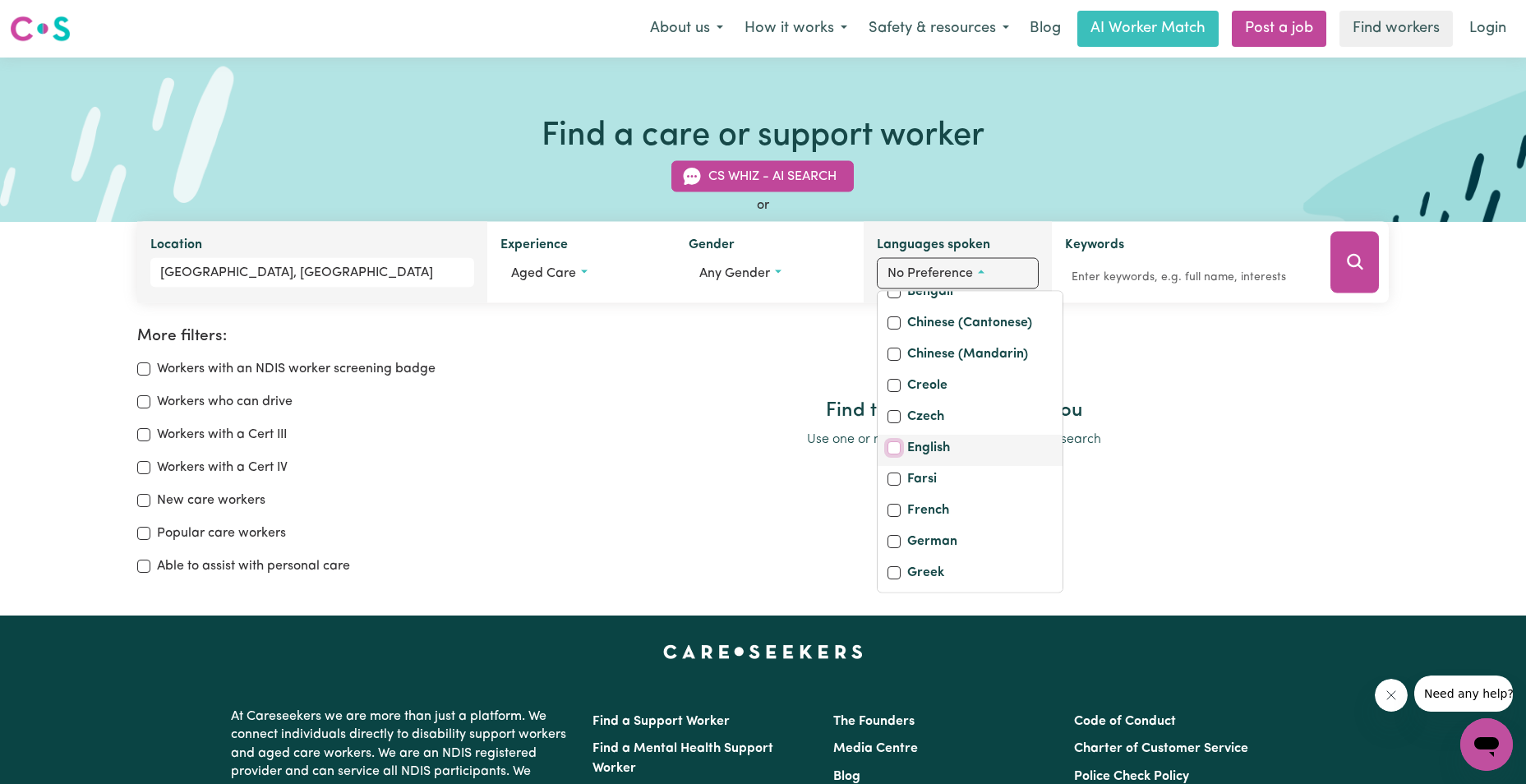
click at [894, 454] on input "English" at bounding box center [894, 448] width 13 height 13
checkbox input "true"
checkbox input "false"
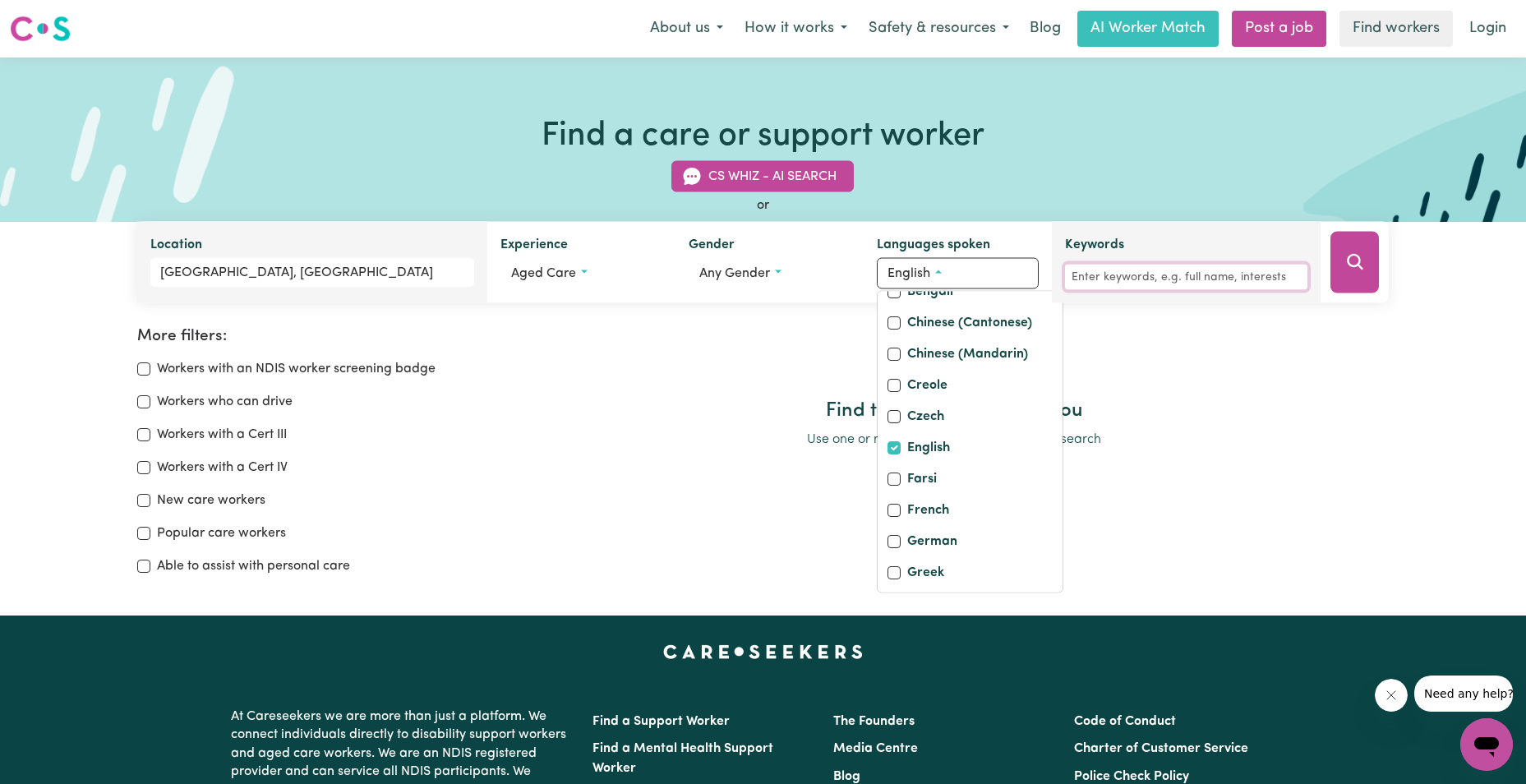
click at [1184, 276] on input "Keywords" at bounding box center [1186, 278] width 243 height 26
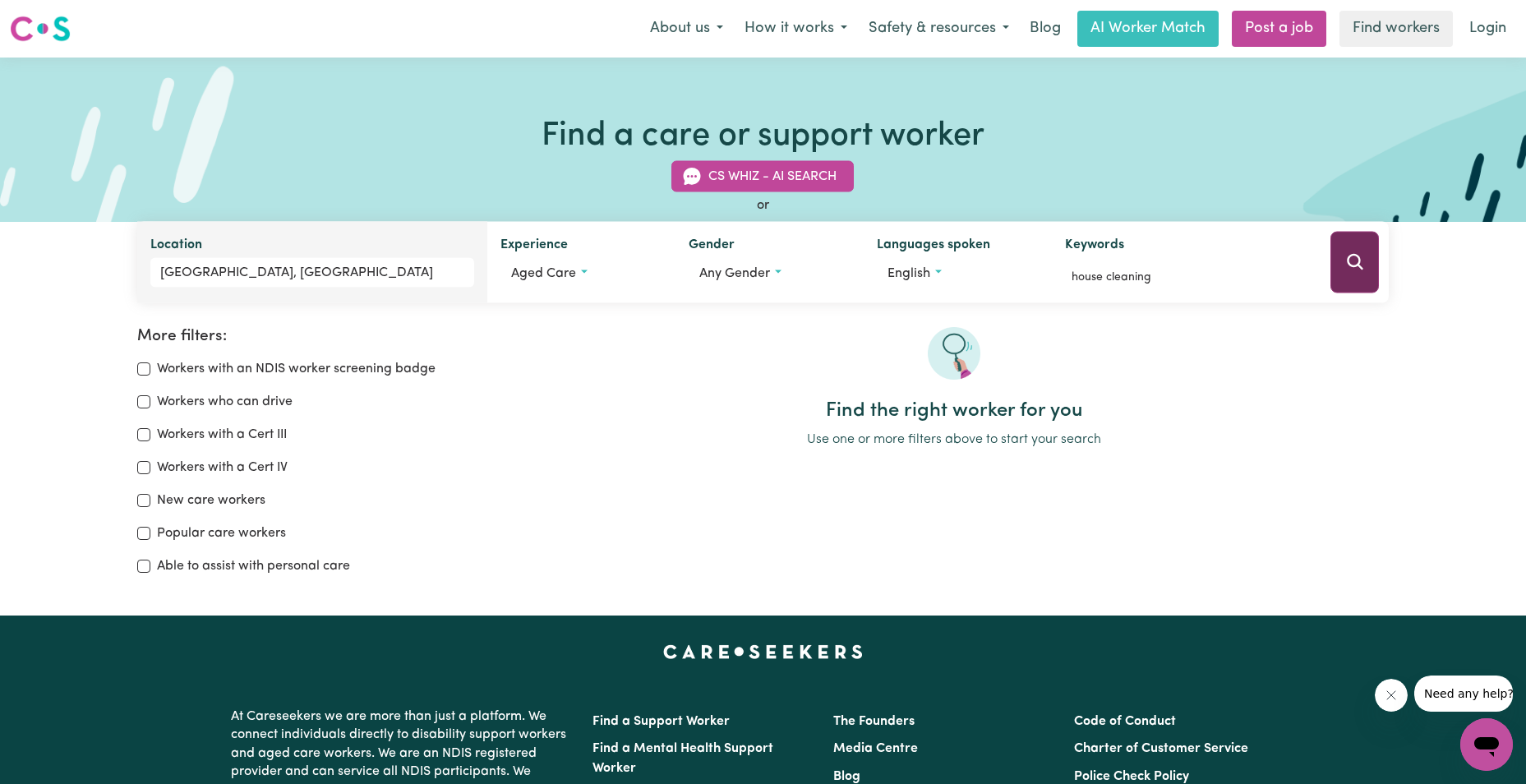
click at [1368, 268] on button "Search" at bounding box center [1355, 262] width 48 height 62
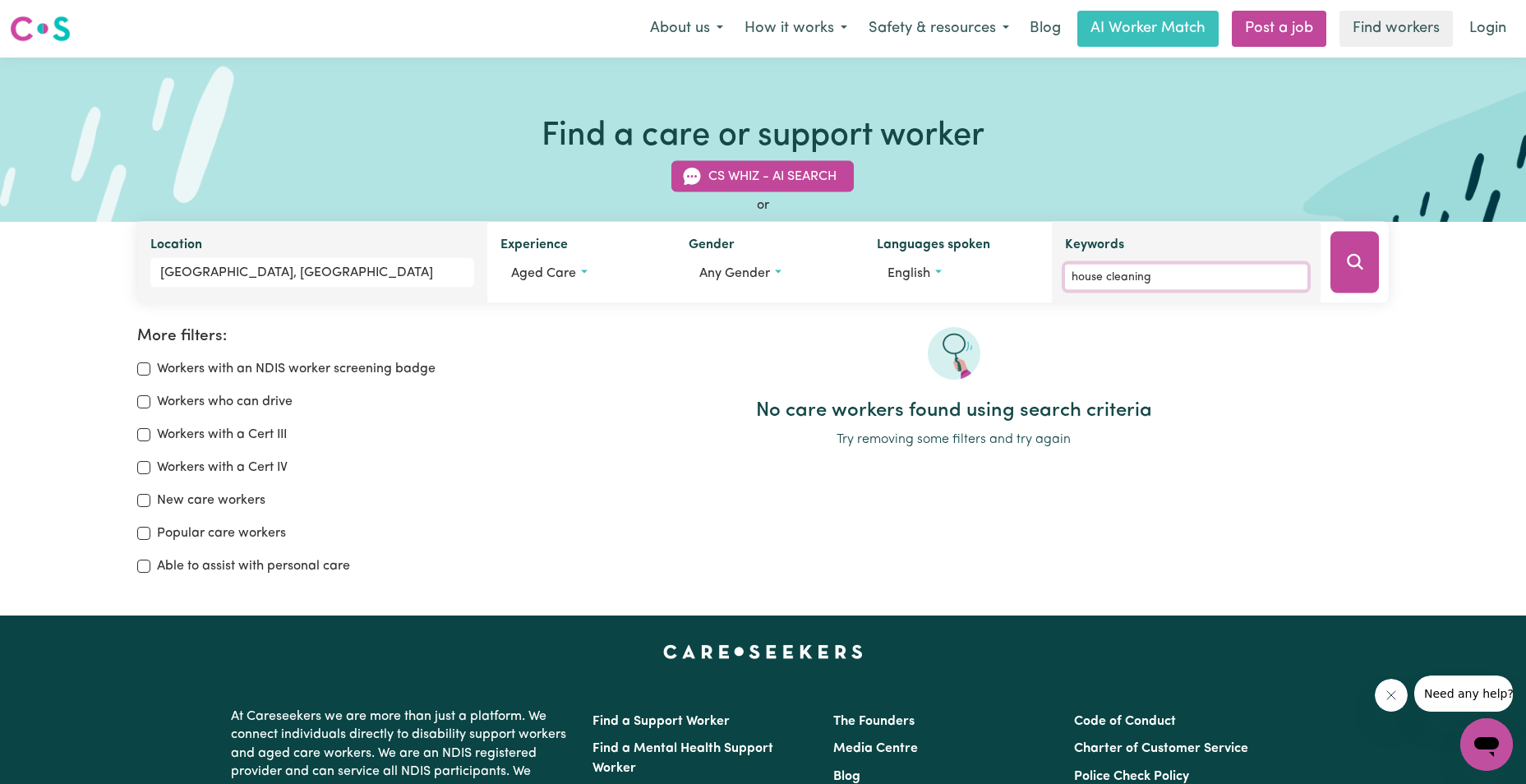
click at [1106, 274] on input "house cleaning" at bounding box center [1186, 278] width 243 height 26
type input "cleaning"
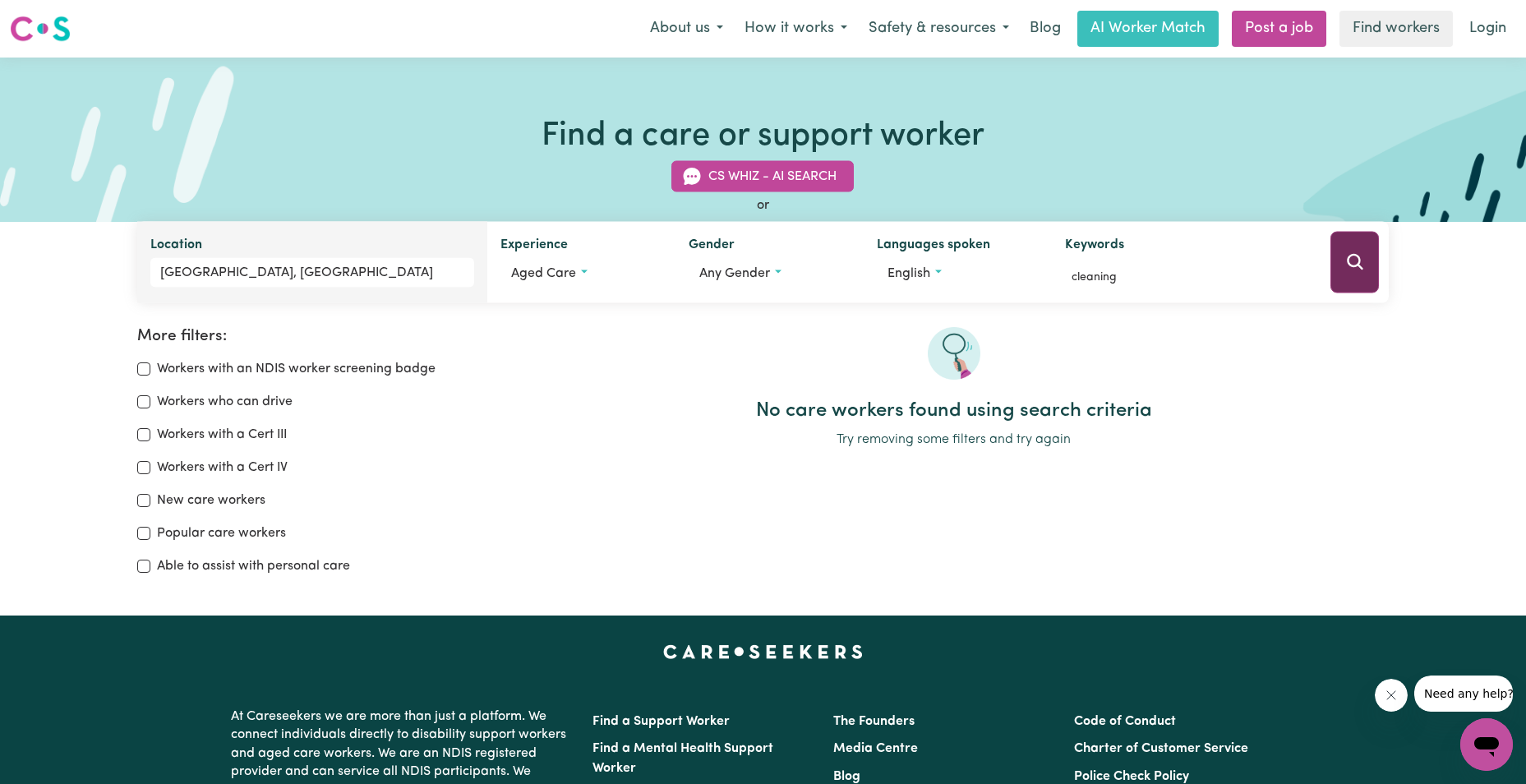
click at [1352, 259] on icon "Search" at bounding box center [1355, 261] width 19 height 19
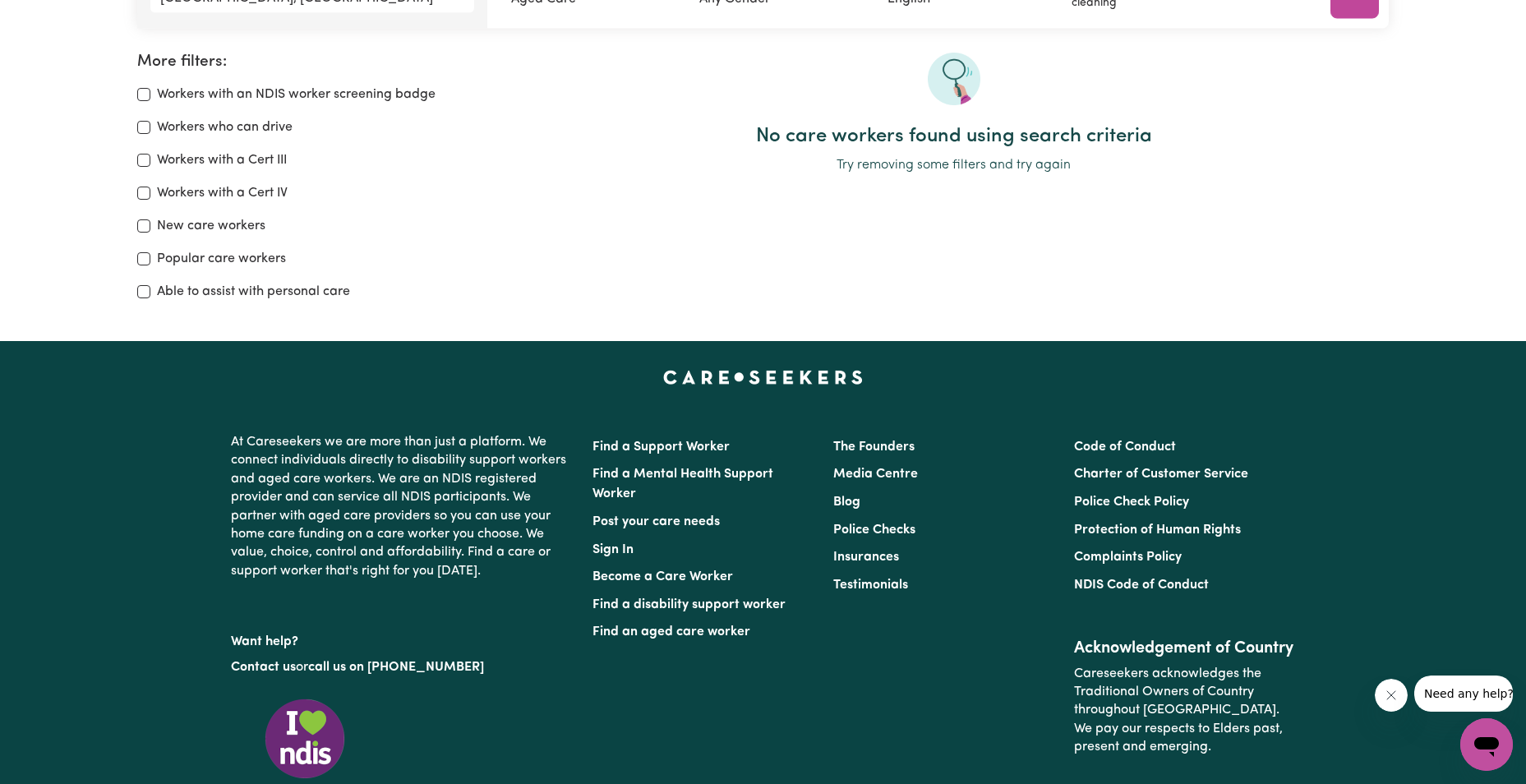
scroll to position [28, 0]
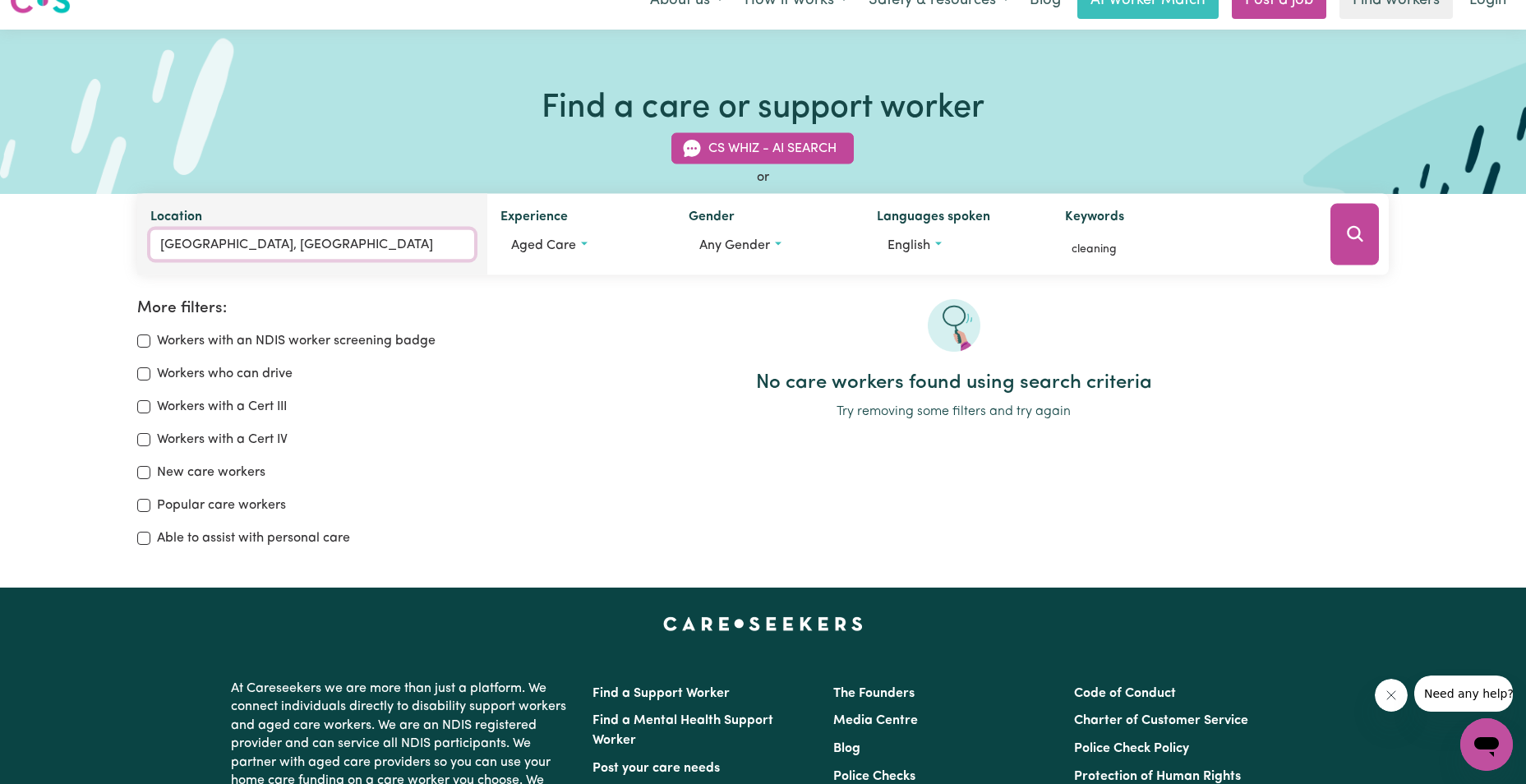
type input "[GEOGRAPHIC_DATA], [GEOGRAPHIC_DATA], 4655"
click at [327, 244] on input "[GEOGRAPHIC_DATA], [GEOGRAPHIC_DATA]" at bounding box center [312, 244] width 324 height 30
click at [359, 244] on input "[GEOGRAPHIC_DATA], [GEOGRAPHIC_DATA]" at bounding box center [312, 244] width 324 height 30
type input "URANGAN, [GEOGRAPHIC_DATA]"
type input "U"
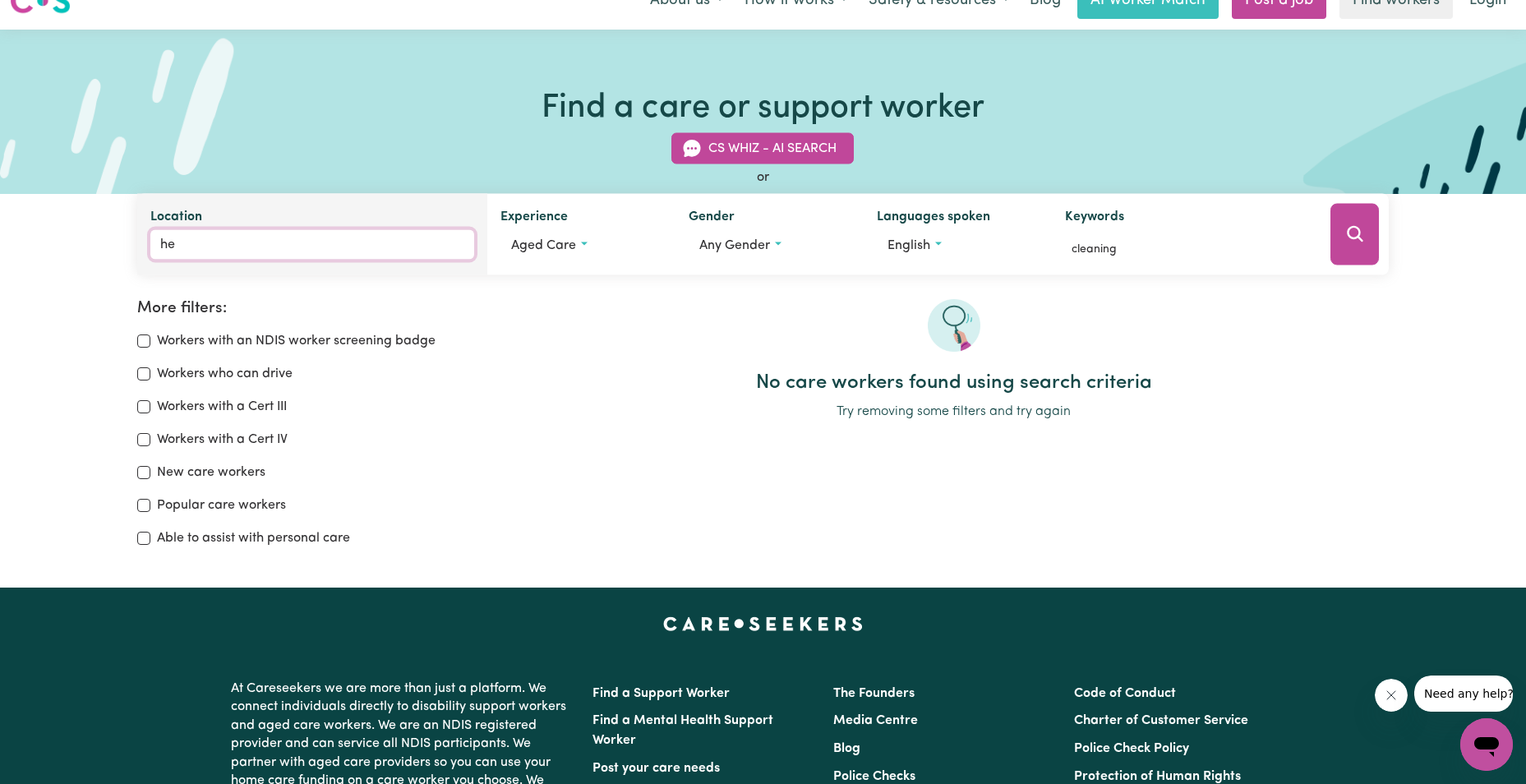
type input "her"
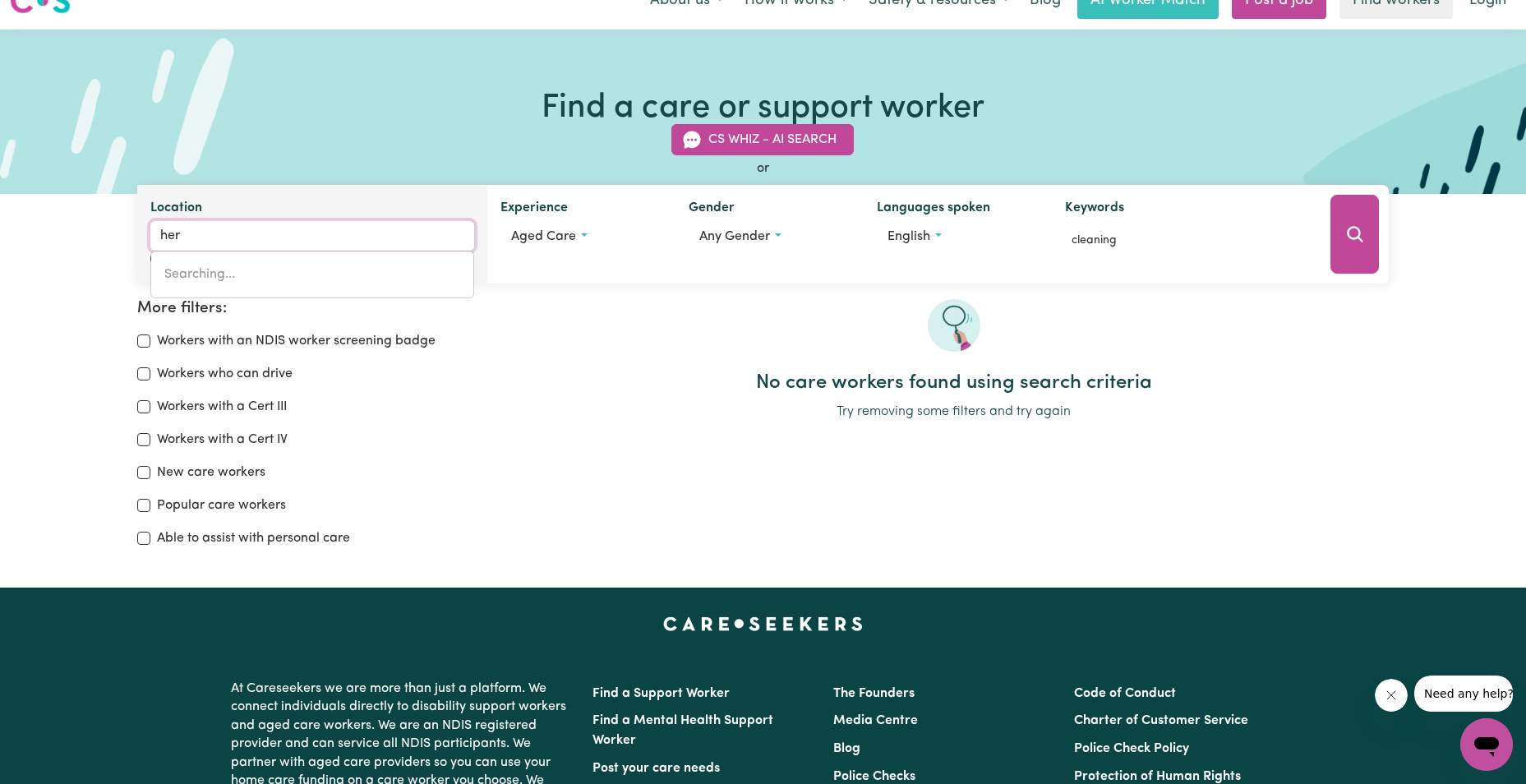
type input "[PERSON_NAME], [GEOGRAPHIC_DATA], 0836"
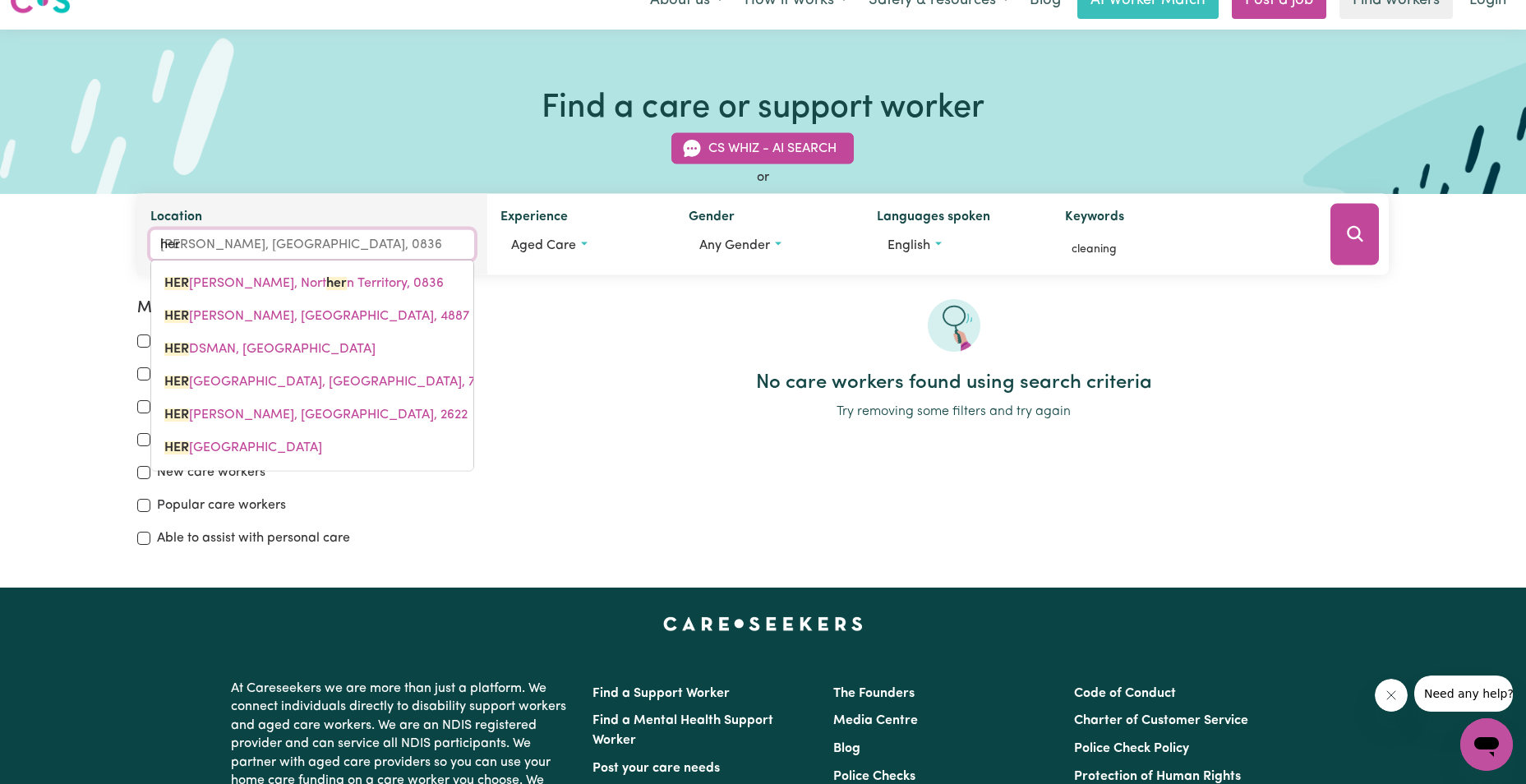
type input "herv"
type input "[GEOGRAPHIC_DATA], [GEOGRAPHIC_DATA], 4655"
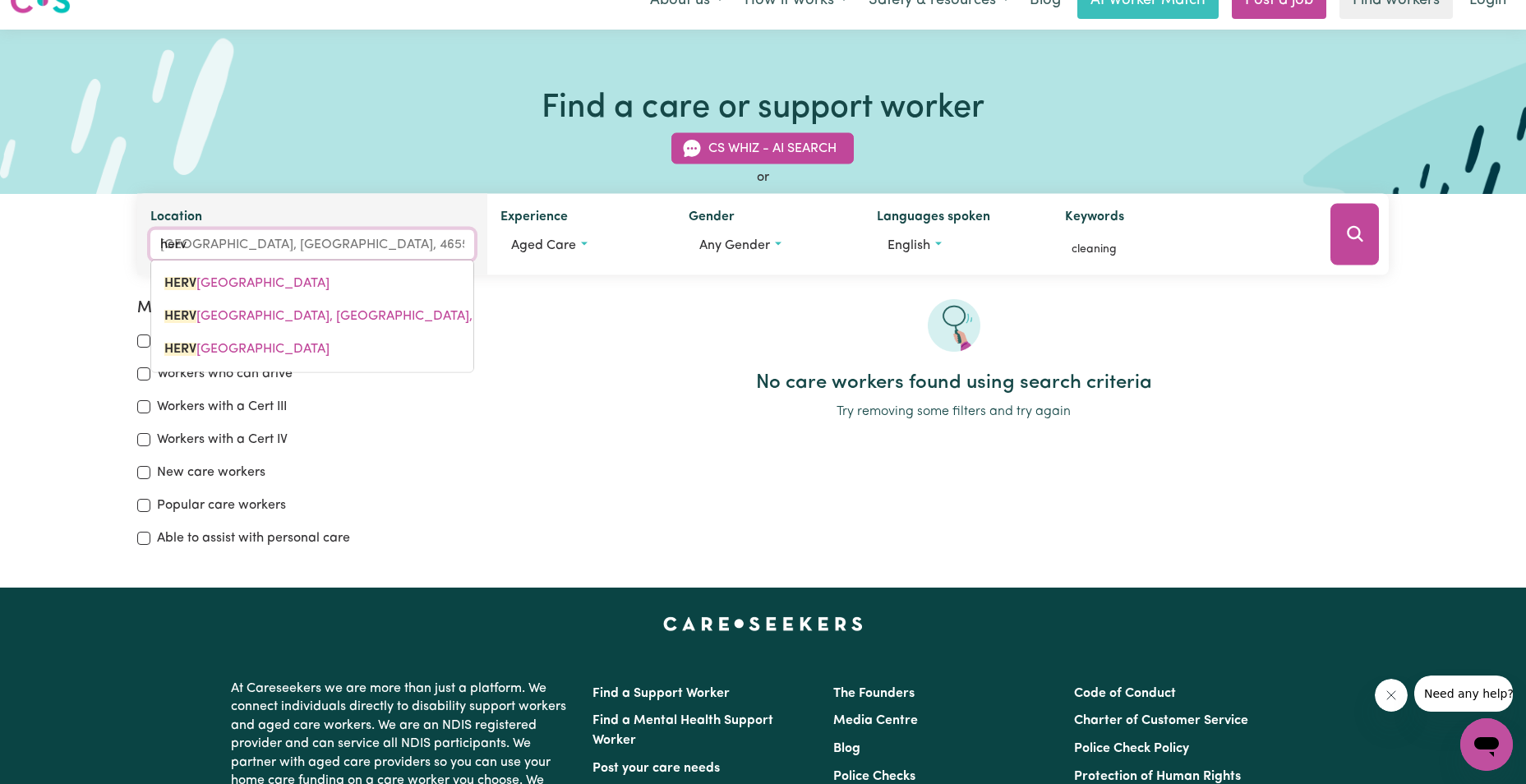
type input "herve"
type input "[GEOGRAPHIC_DATA]"
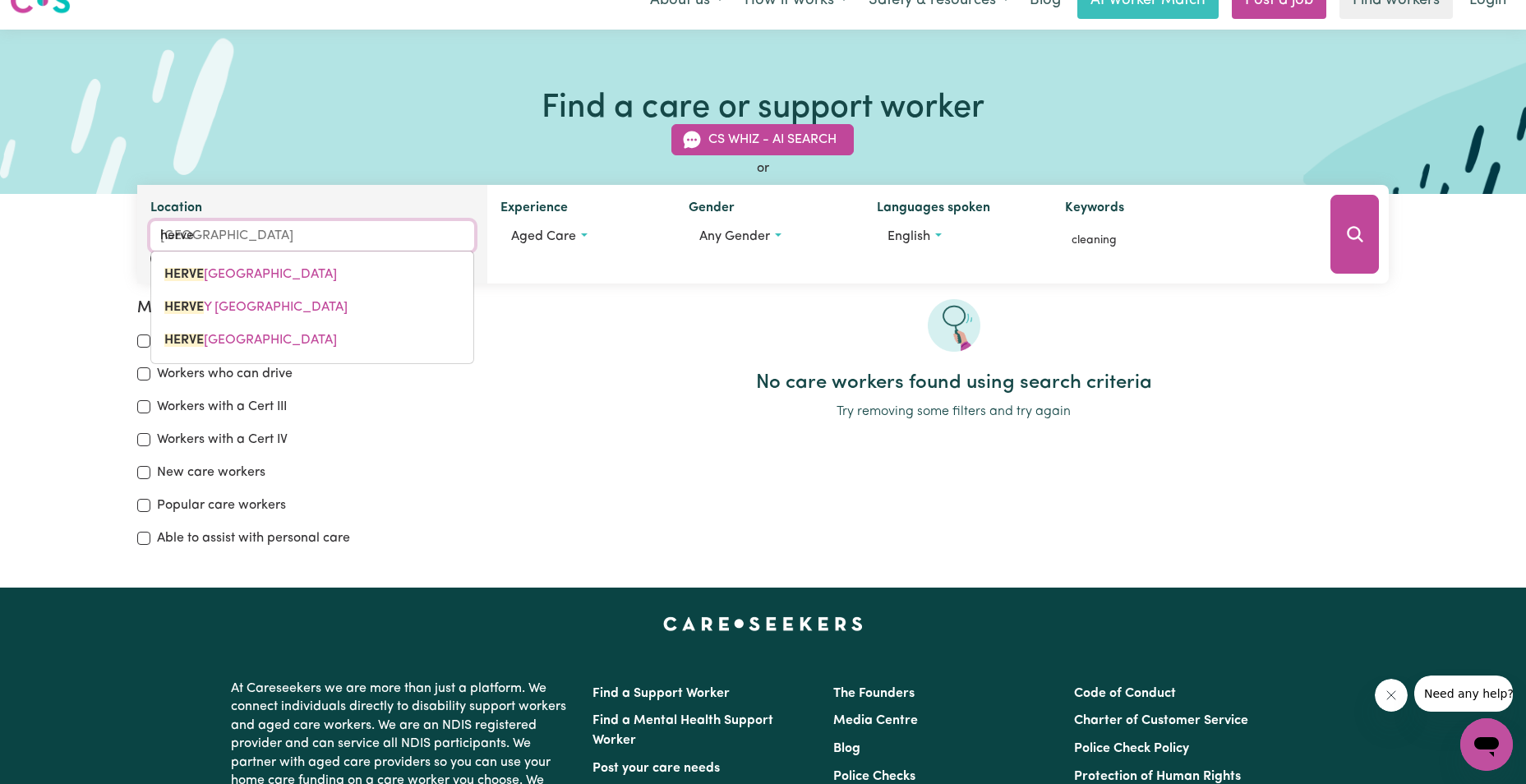
type input "hervey"
type input "[GEOGRAPHIC_DATA]"
type input "hervey b"
type input "[PERSON_NAME], [GEOGRAPHIC_DATA], 4655"
type input "[PERSON_NAME]"
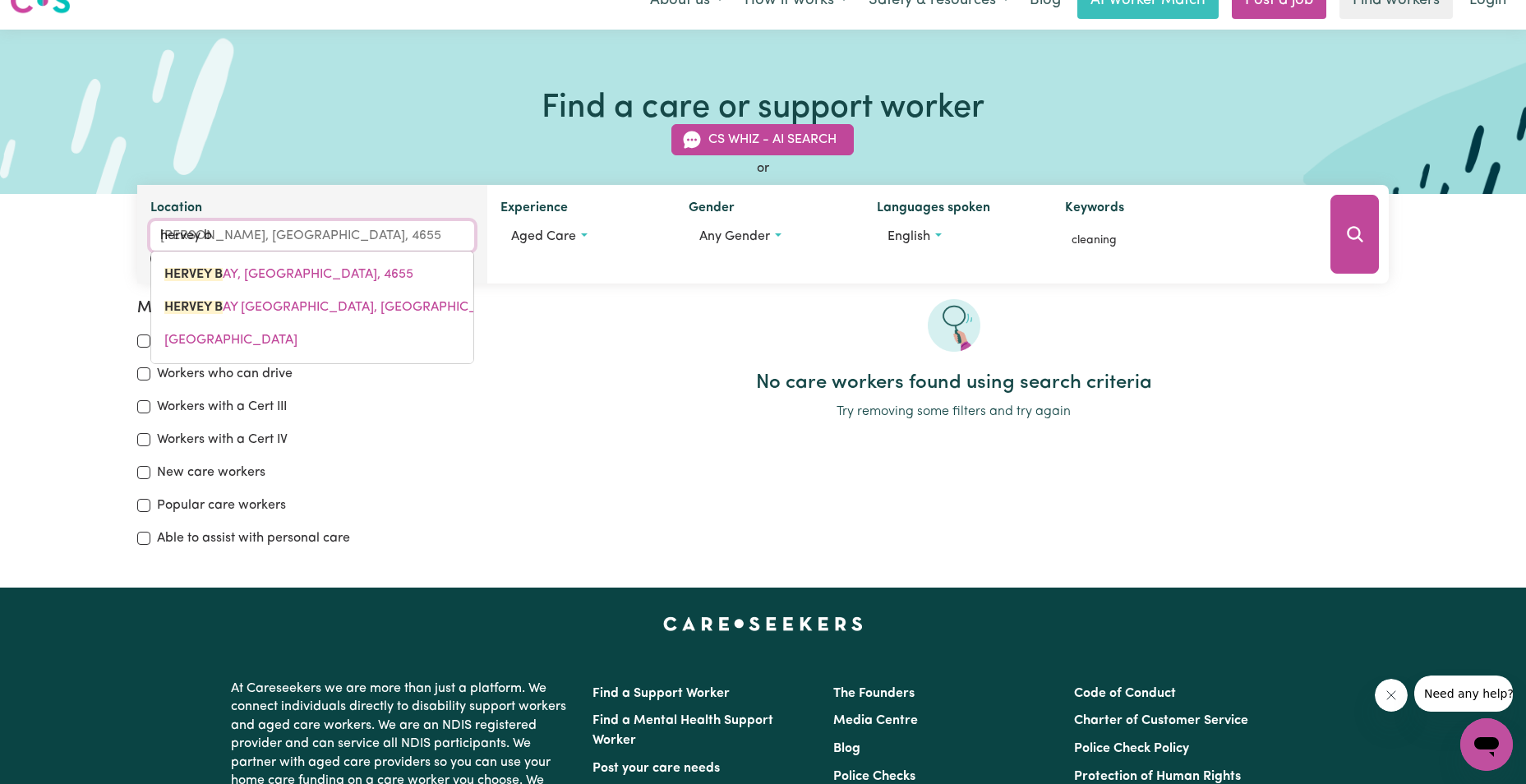
type input "hervey baY, [GEOGRAPHIC_DATA], 4655"
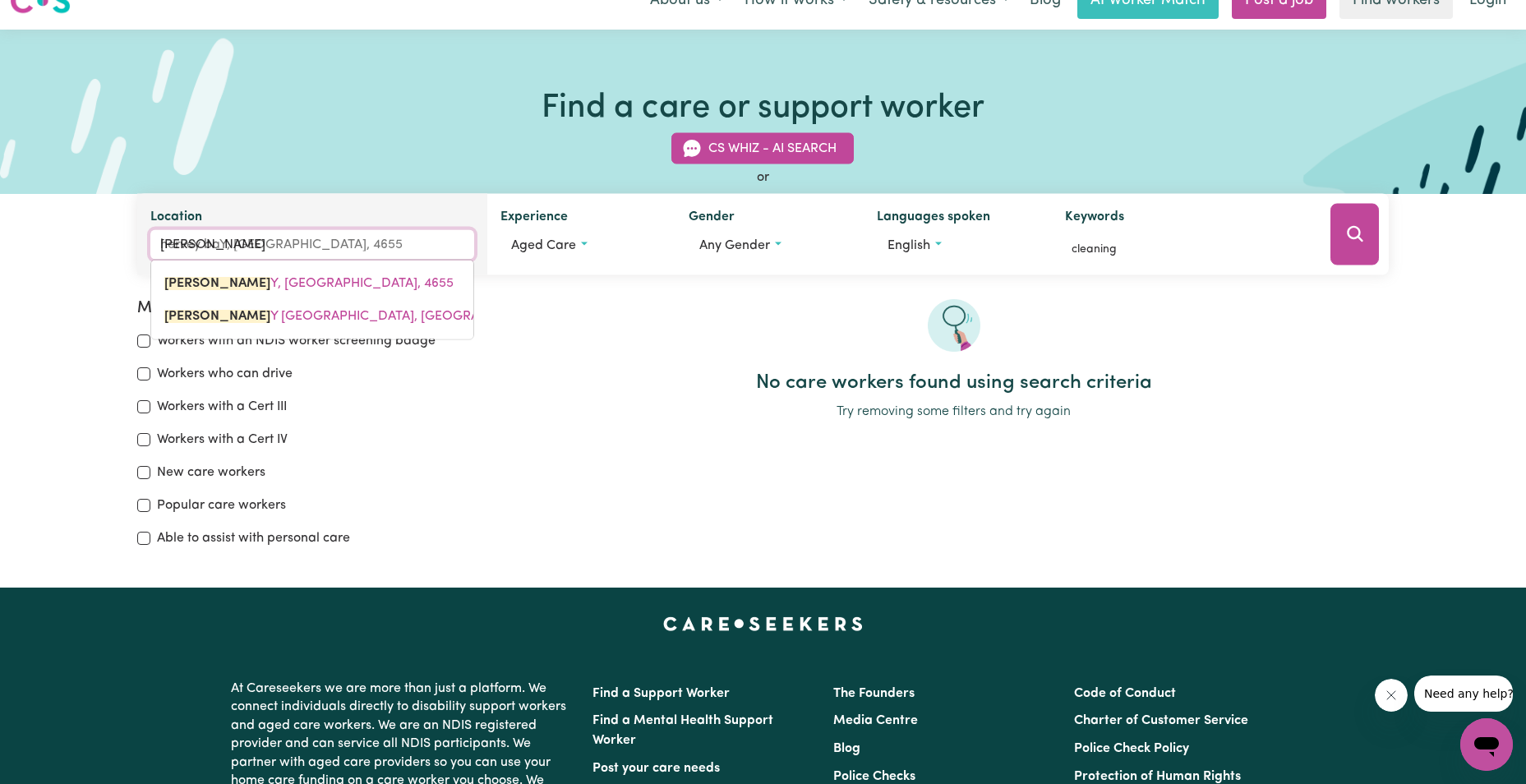
type input "hervey bay"
type input "[GEOGRAPHIC_DATA], [GEOGRAPHIC_DATA], 4655"
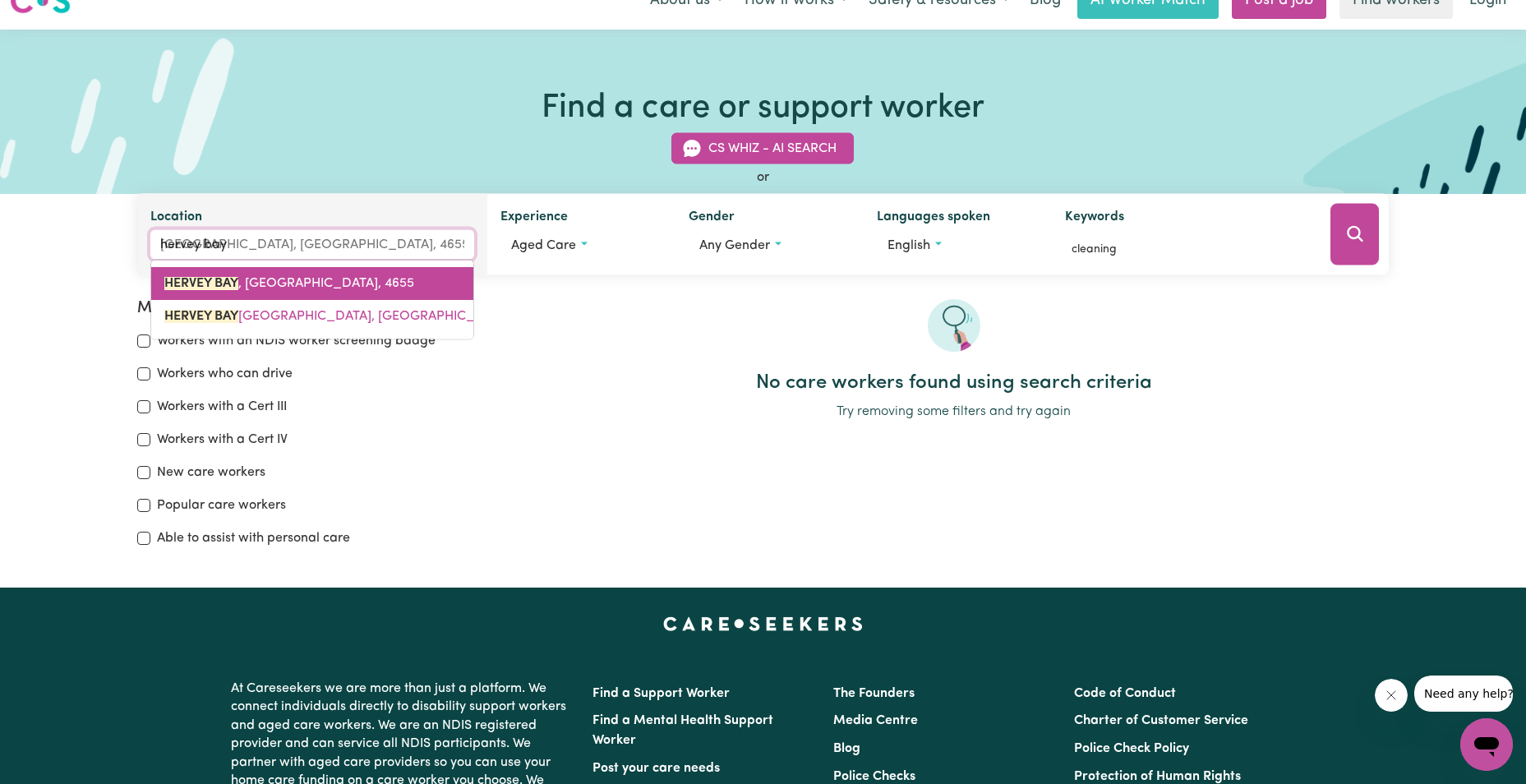
click at [258, 290] on span "[GEOGRAPHIC_DATA]" at bounding box center [289, 283] width 250 height 13
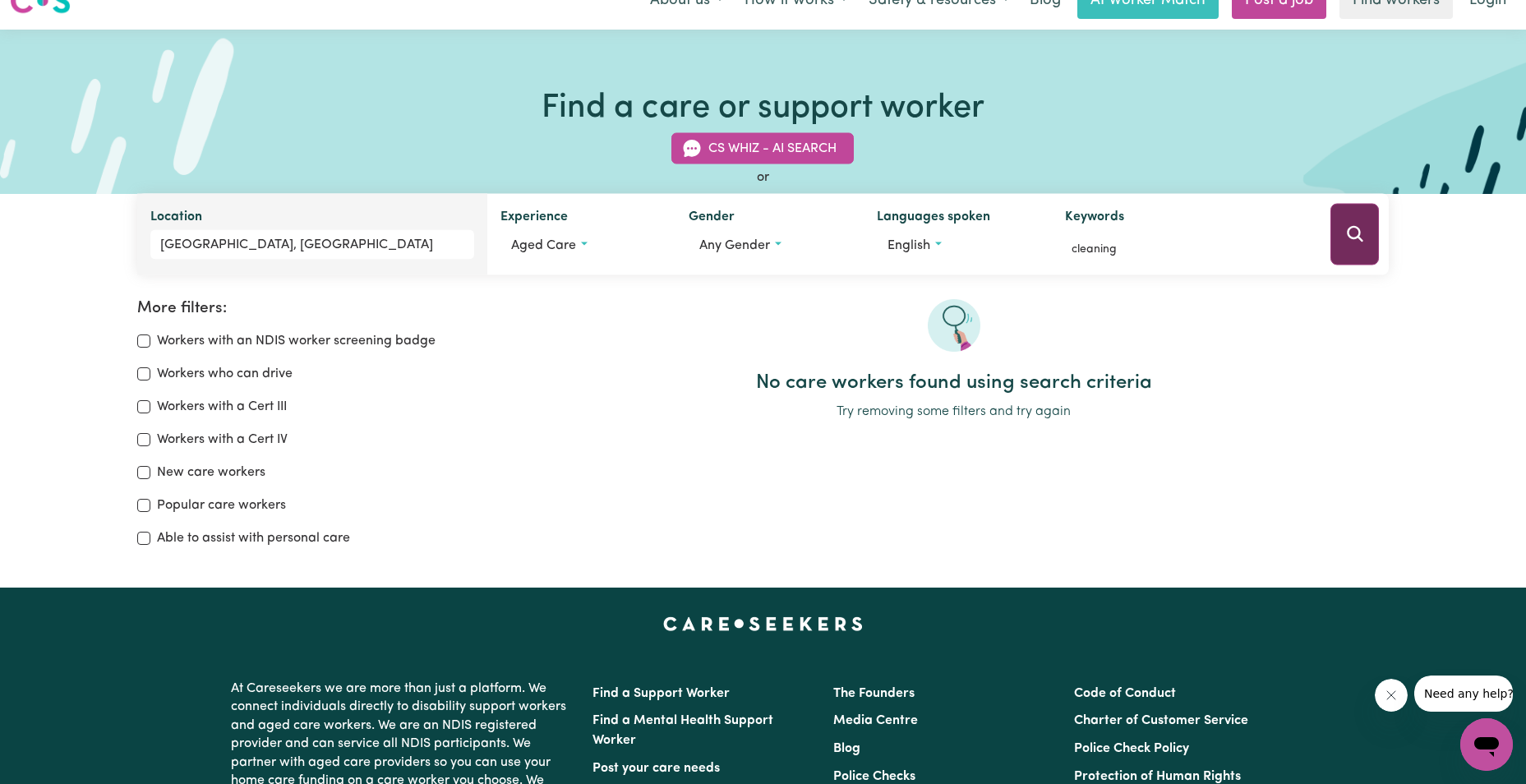
click at [1347, 233] on icon "Search" at bounding box center [1354, 233] width 16 height 16
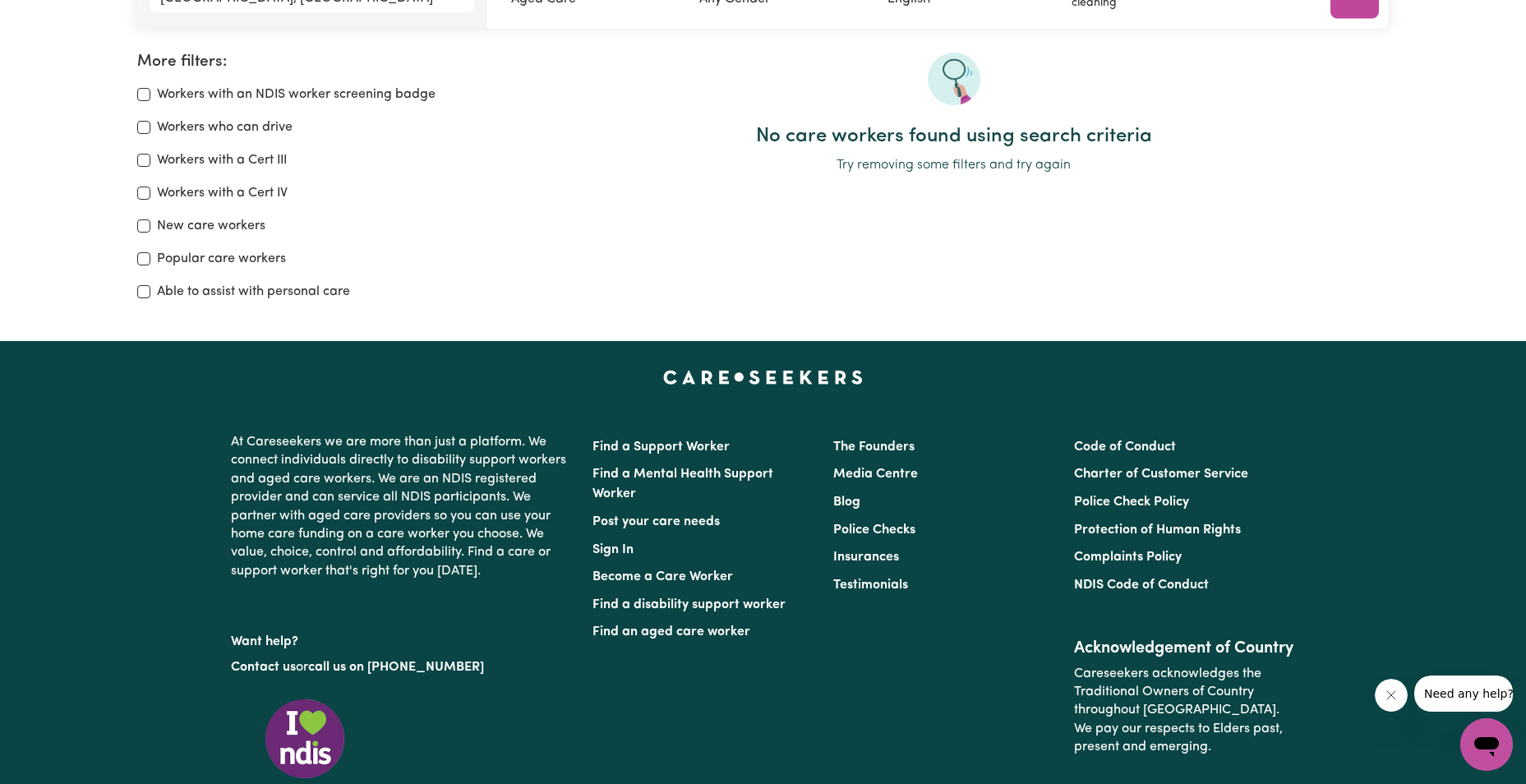
scroll to position [110, 0]
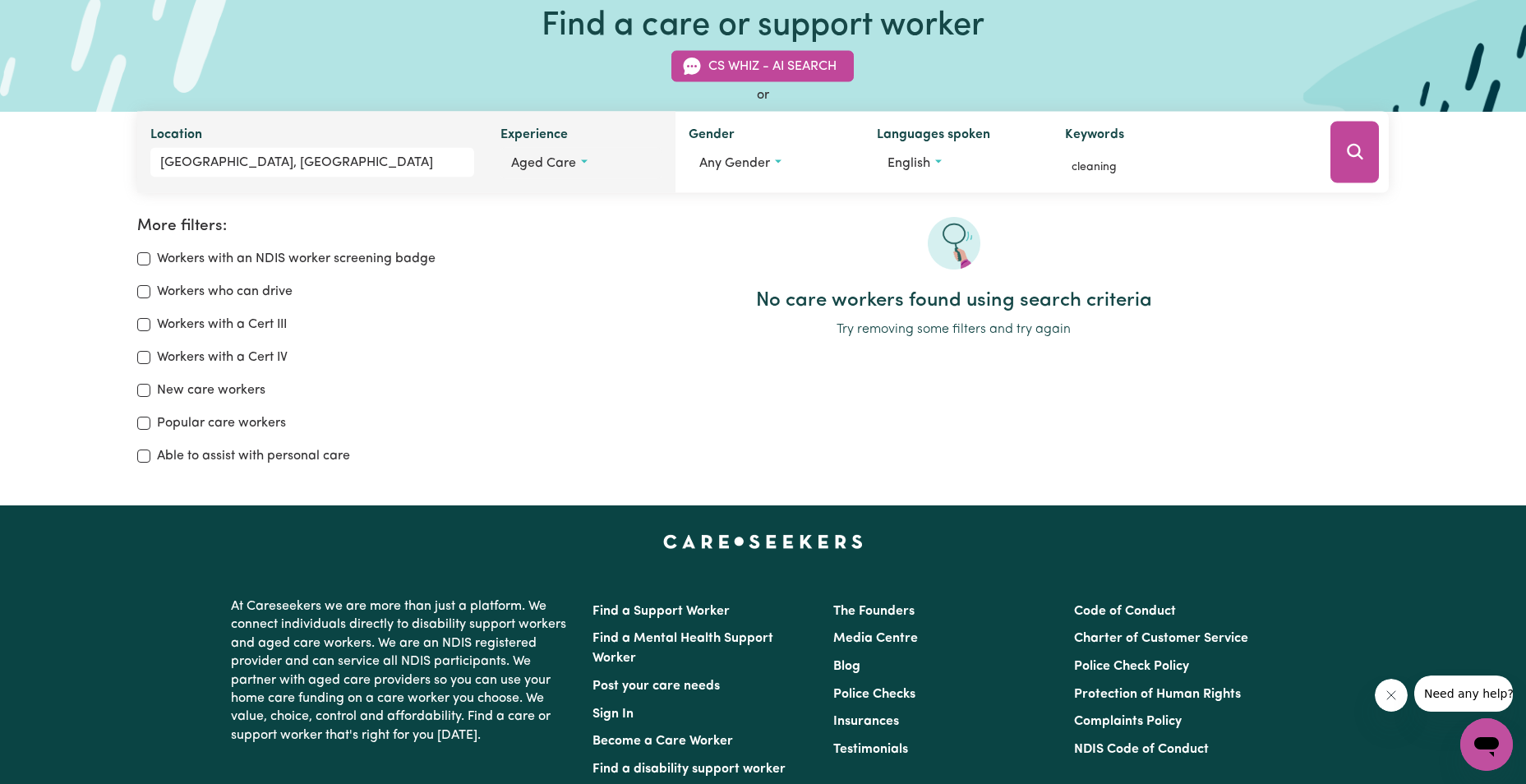
click at [580, 156] on button "Aged care" at bounding box center [581, 164] width 162 height 31
click at [508, 197] on div "No preference" at bounding box center [574, 204] width 146 height 31
click at [518, 199] on input "No preference" at bounding box center [518, 201] width 13 height 13
checkbox input "true"
checkbox input "false"
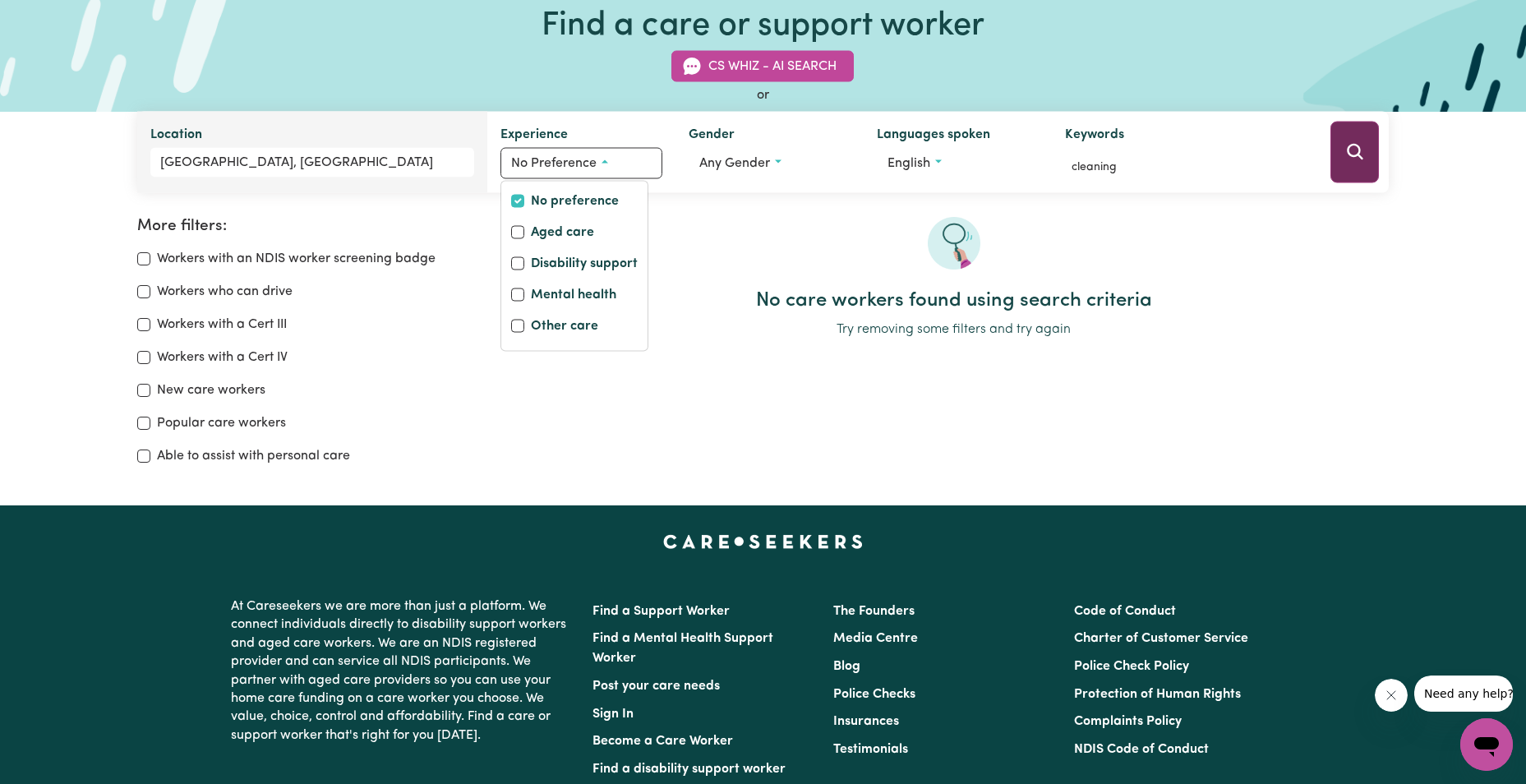
click at [1346, 156] on icon "Search" at bounding box center [1355, 152] width 19 height 19
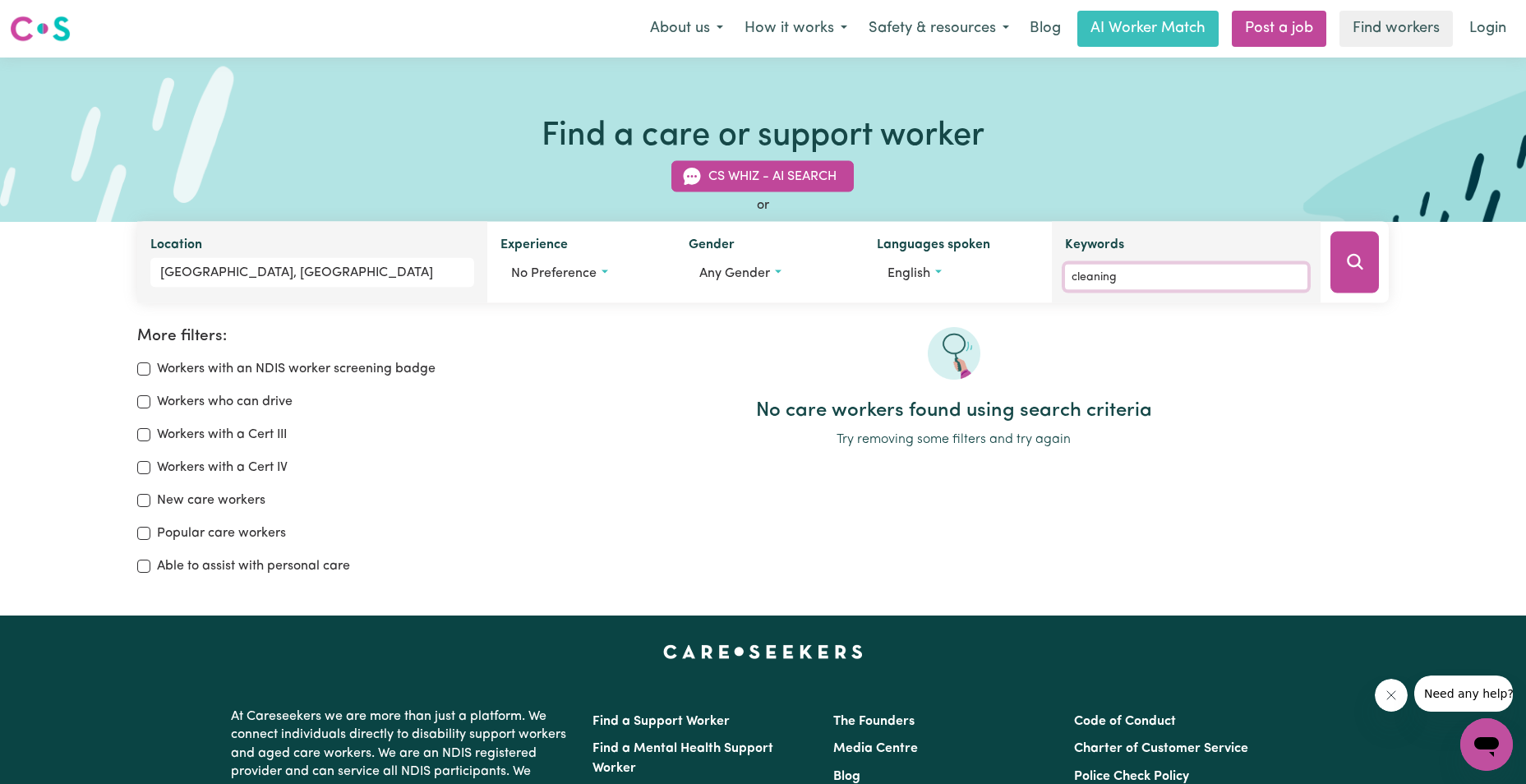
click at [1165, 280] on input "cleaning" at bounding box center [1186, 278] width 243 height 26
type input "c"
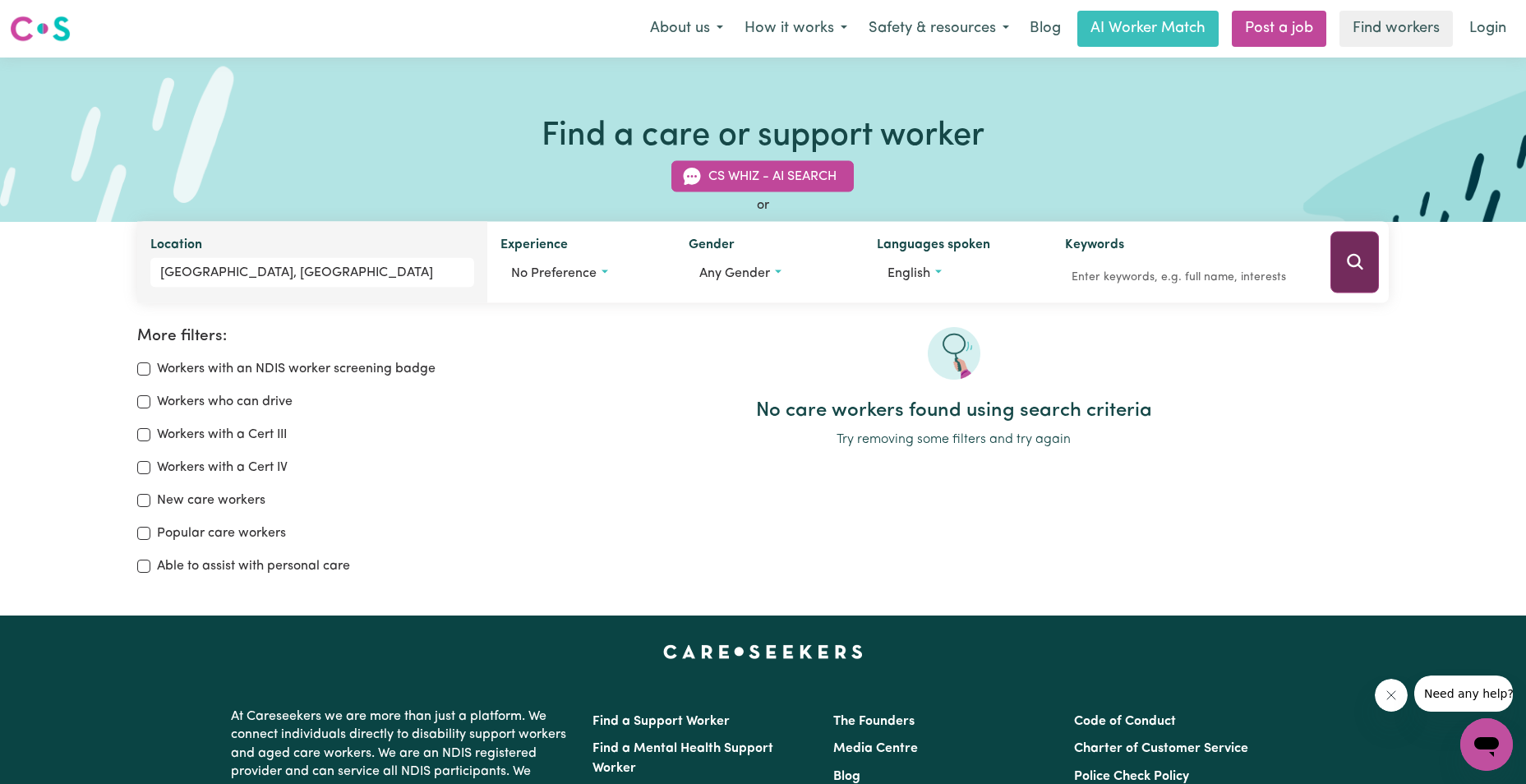
click at [1349, 260] on icon "Search" at bounding box center [1355, 261] width 19 height 19
click at [939, 267] on button "English" at bounding box center [957, 274] width 162 height 31
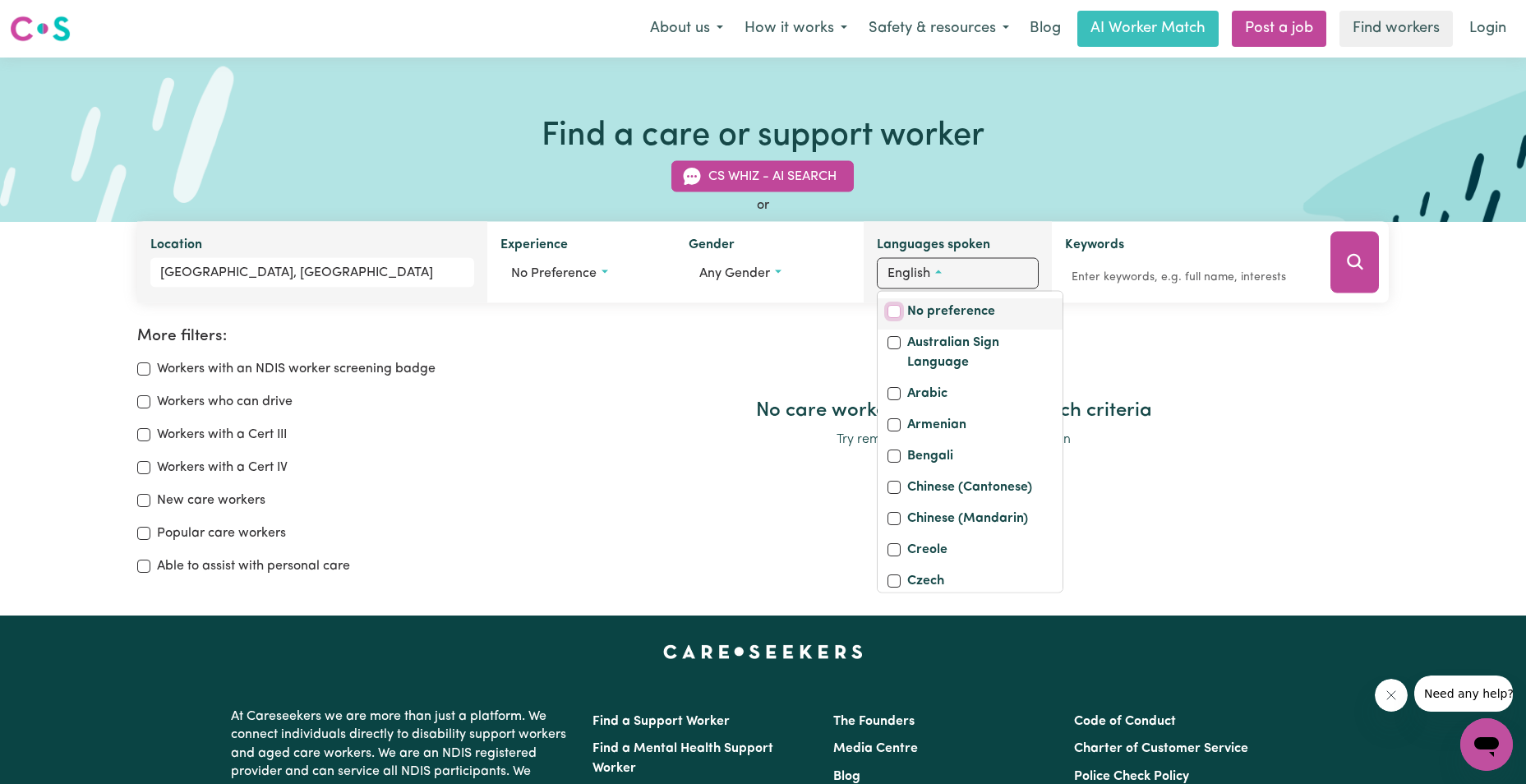
click at [895, 308] on input "No preference" at bounding box center [894, 311] width 13 height 13
checkbox input "true"
checkbox input "false"
click at [1361, 263] on button "Search" at bounding box center [1355, 262] width 48 height 62
